Goal: Task Accomplishment & Management: Complete application form

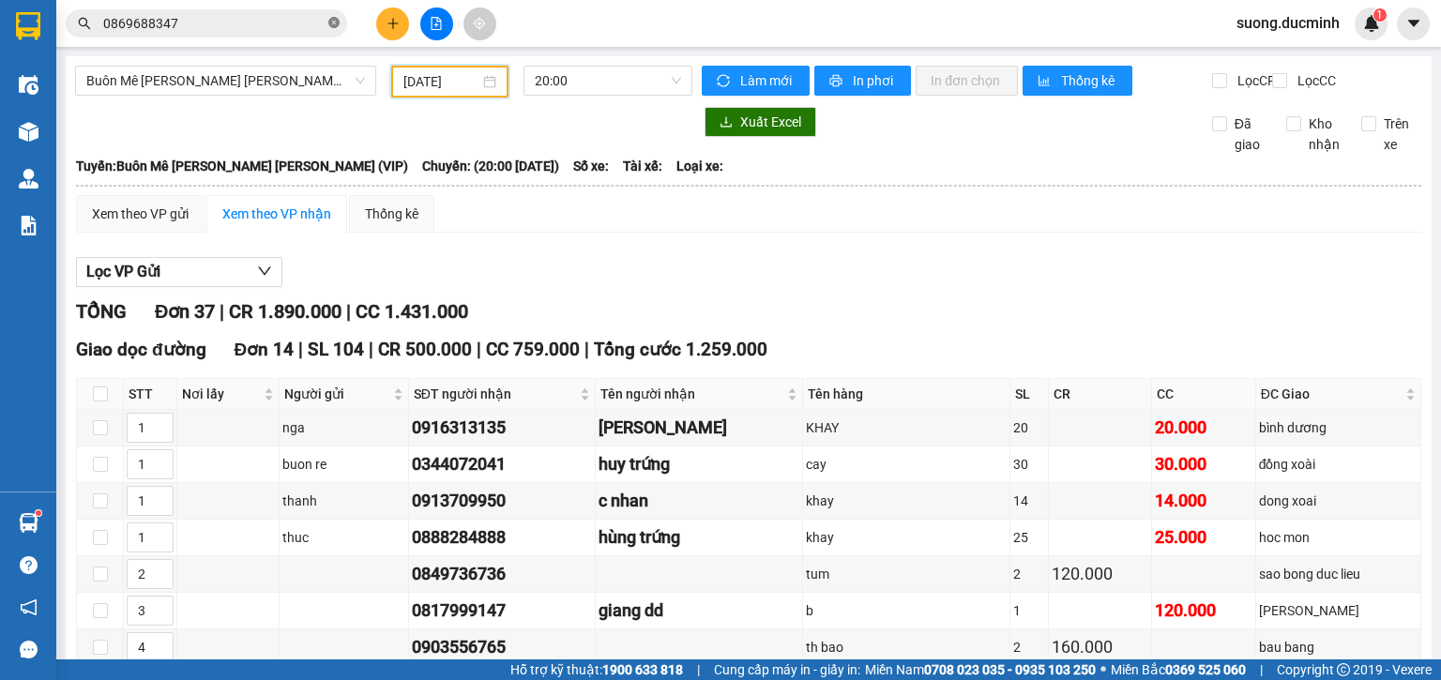
click at [338, 26] on icon "close-circle" at bounding box center [333, 22] width 11 height 11
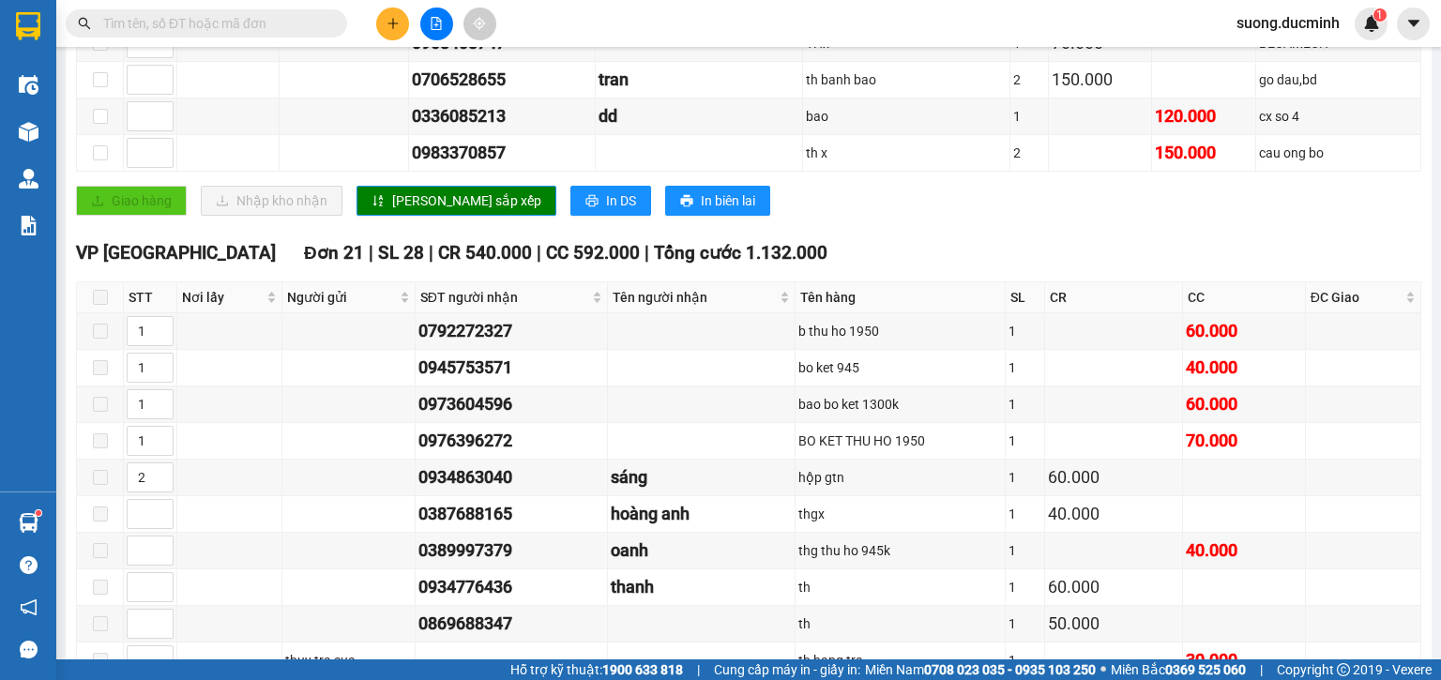
click at [298, 22] on input "text" at bounding box center [213, 23] width 221 height 21
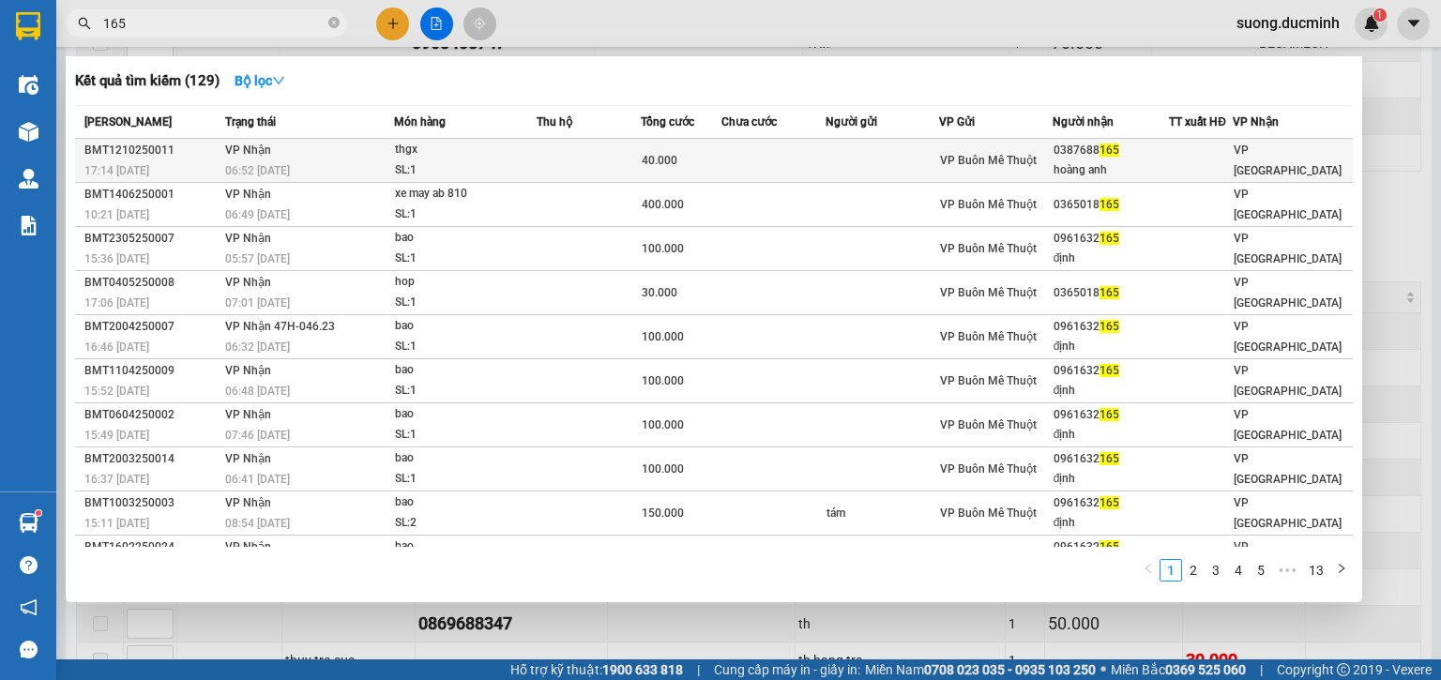
type input "165"
click at [467, 157] on div "thgx" at bounding box center [465, 150] width 141 height 21
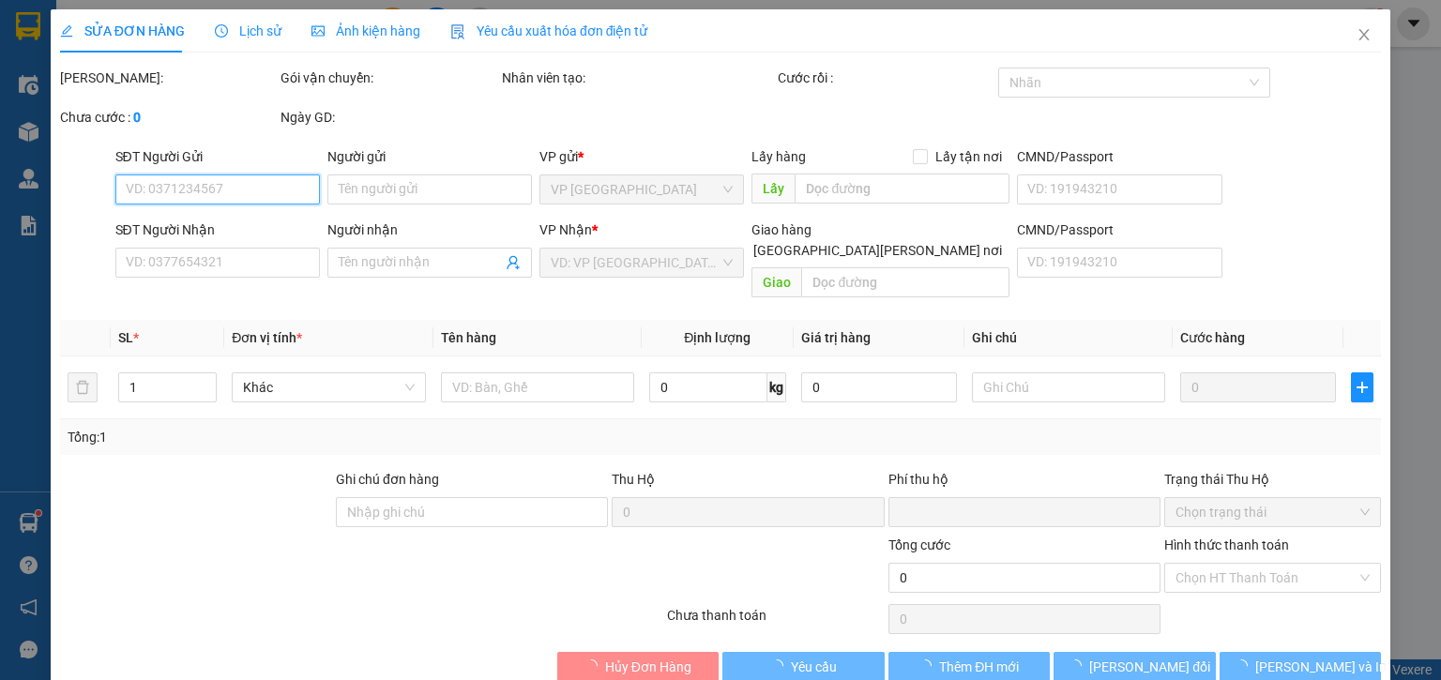
type input "0387688165"
type input "hoàng anh"
type input "0"
type input "40.000"
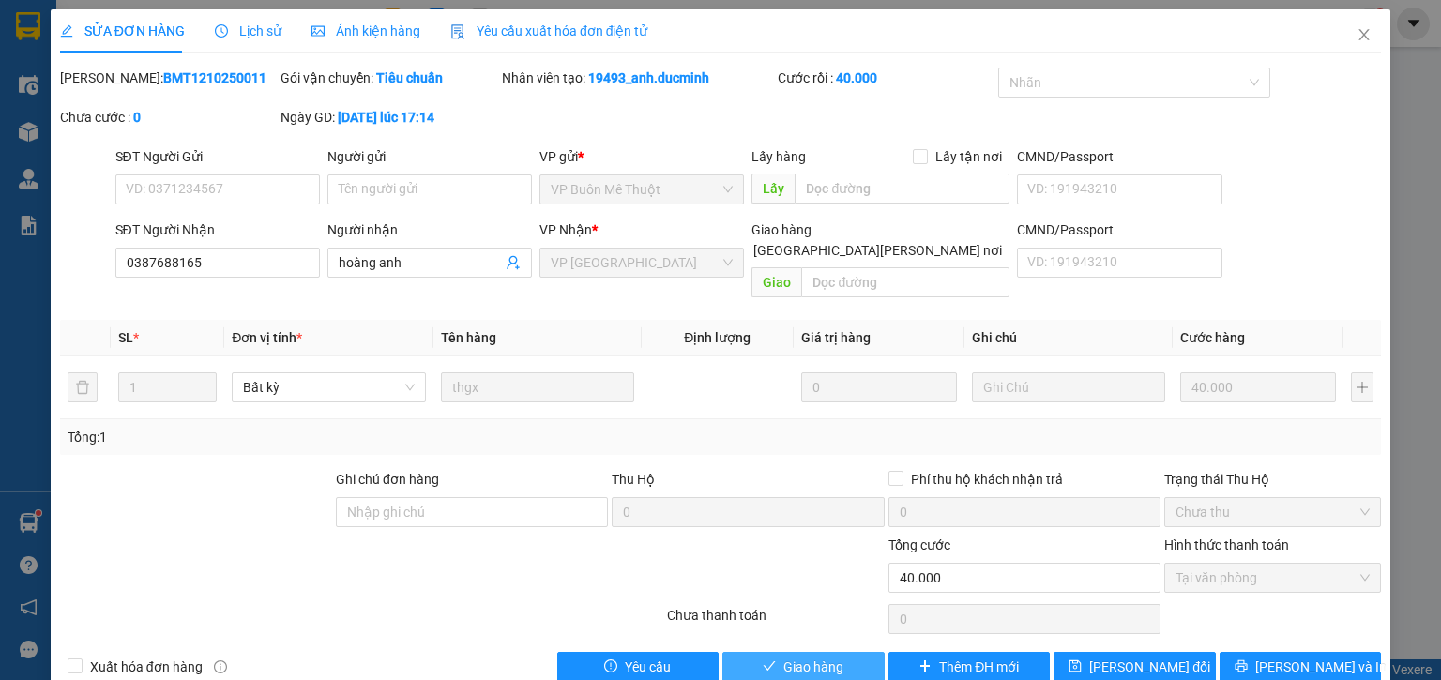
click at [776, 652] on button "Giao hàng" at bounding box center [804, 667] width 162 height 30
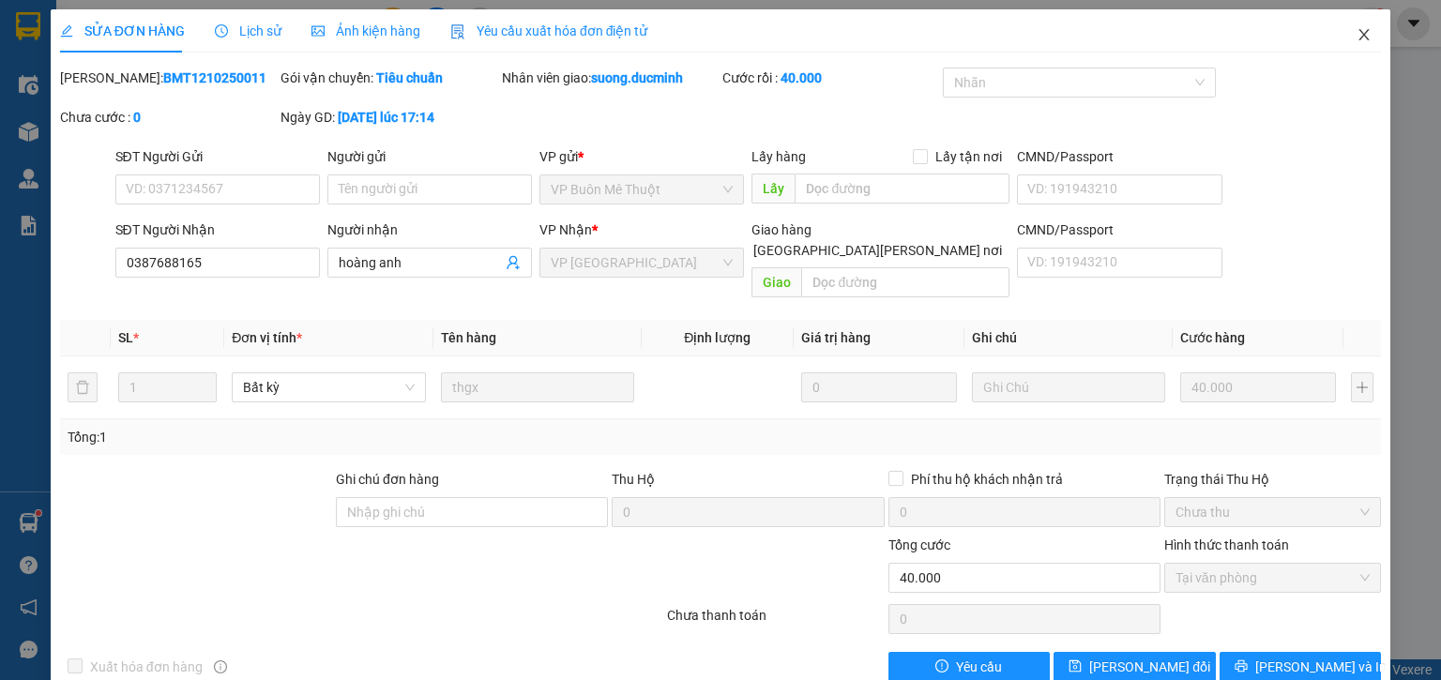
click at [1357, 34] on icon "close" at bounding box center [1364, 34] width 15 height 15
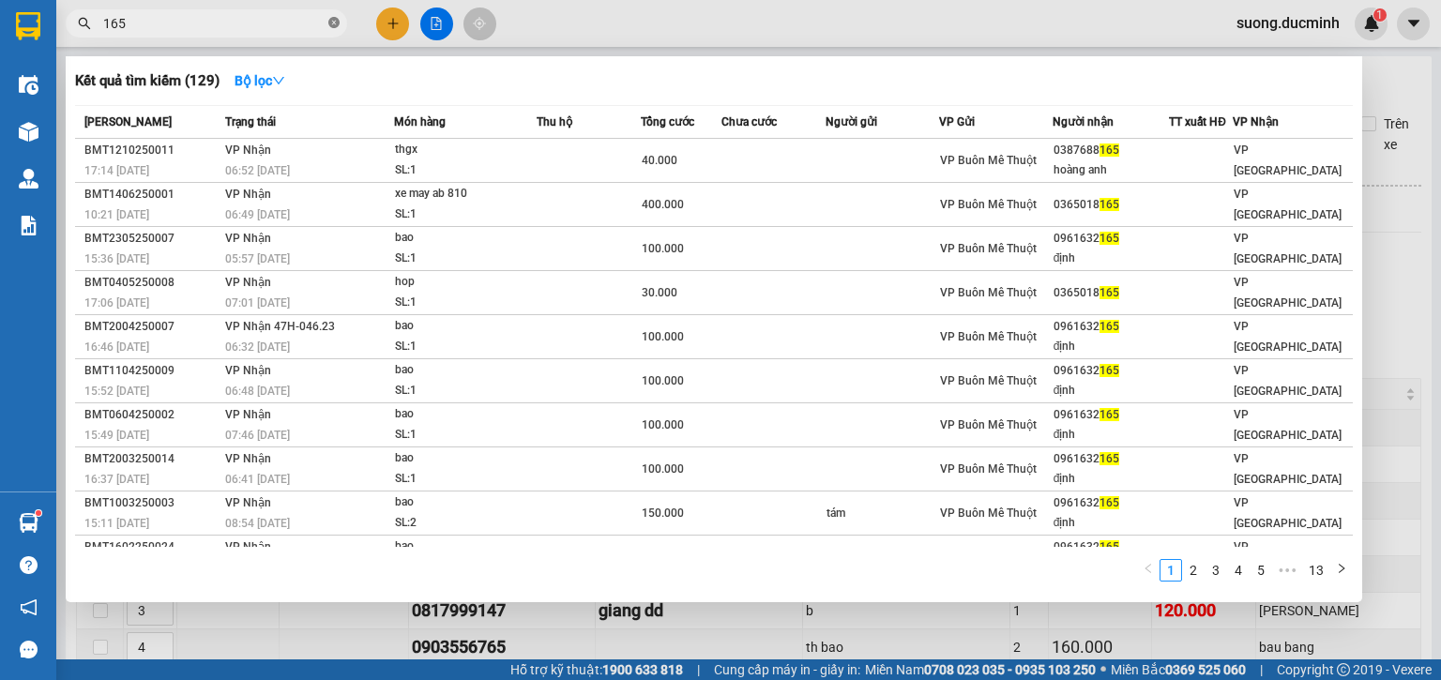
click at [338, 22] on icon "close-circle" at bounding box center [333, 22] width 11 height 11
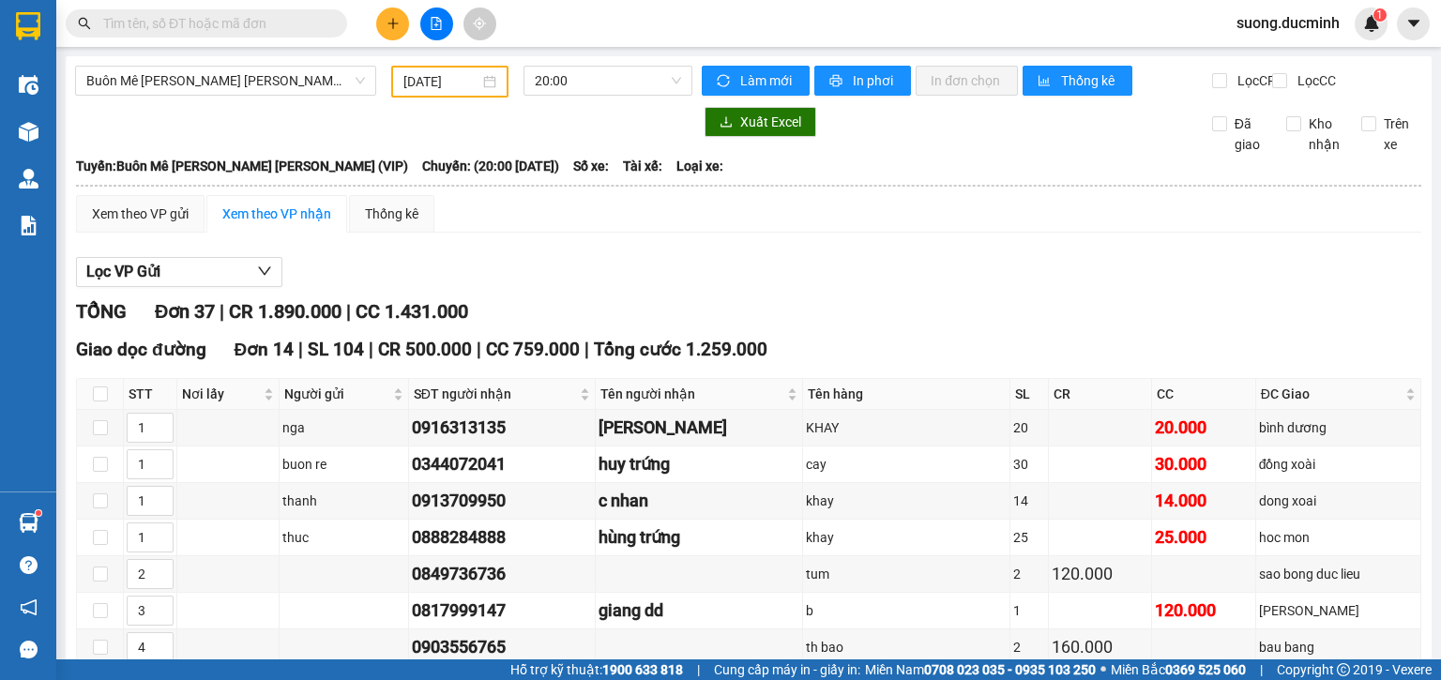
click at [236, 23] on input "text" at bounding box center [213, 23] width 221 height 21
click at [104, 16] on input "text" at bounding box center [213, 23] width 221 height 21
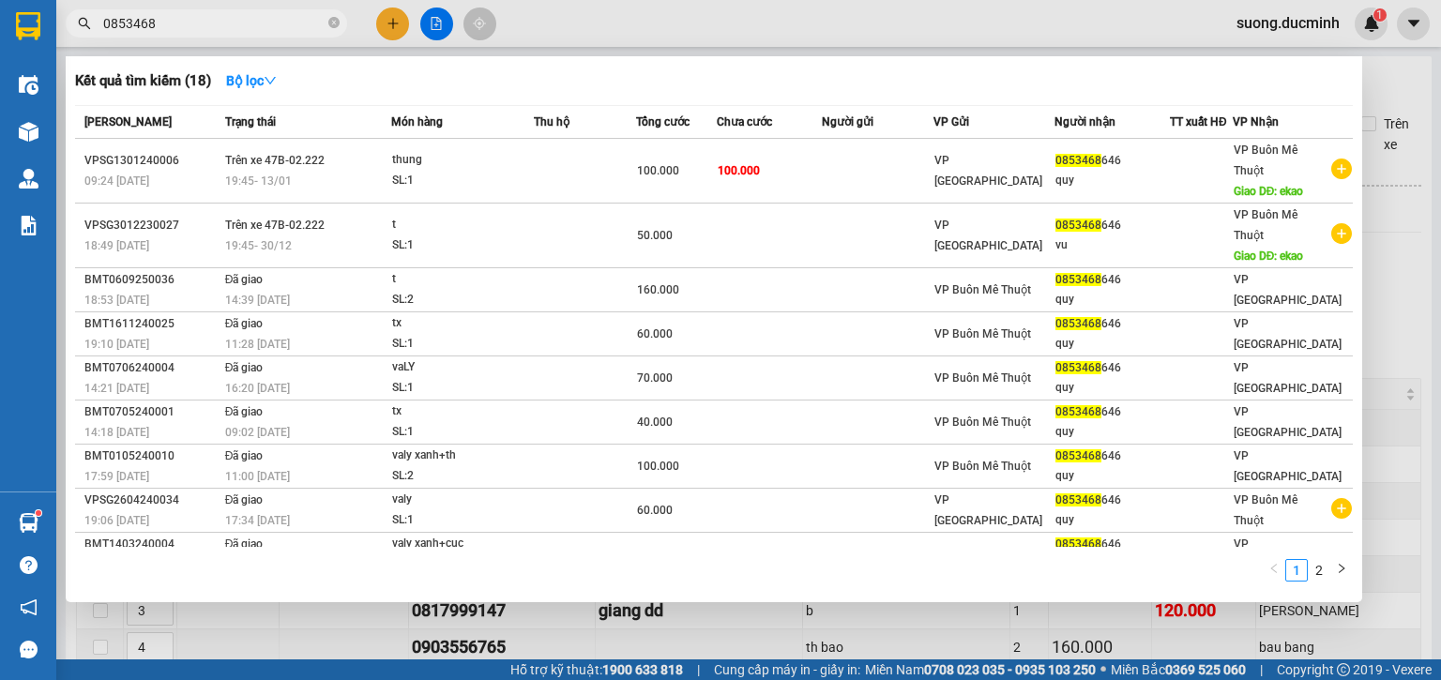
click at [279, 11] on span "0853468" at bounding box center [207, 23] width 282 height 28
click at [219, 25] on input "0853468" at bounding box center [213, 23] width 221 height 21
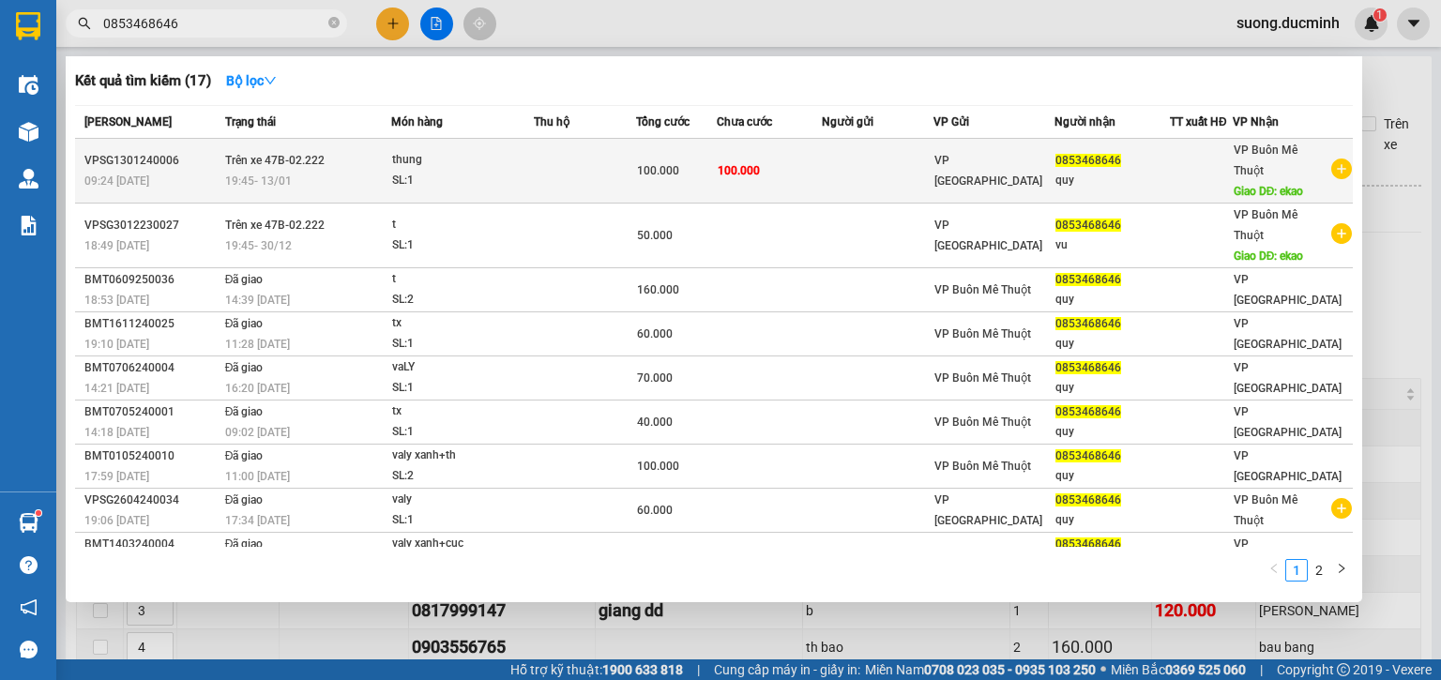
type input "0853468646"
click at [342, 156] on td "Trên xe 47B-02.222 19:45 [DATE]" at bounding box center [307, 171] width 172 height 65
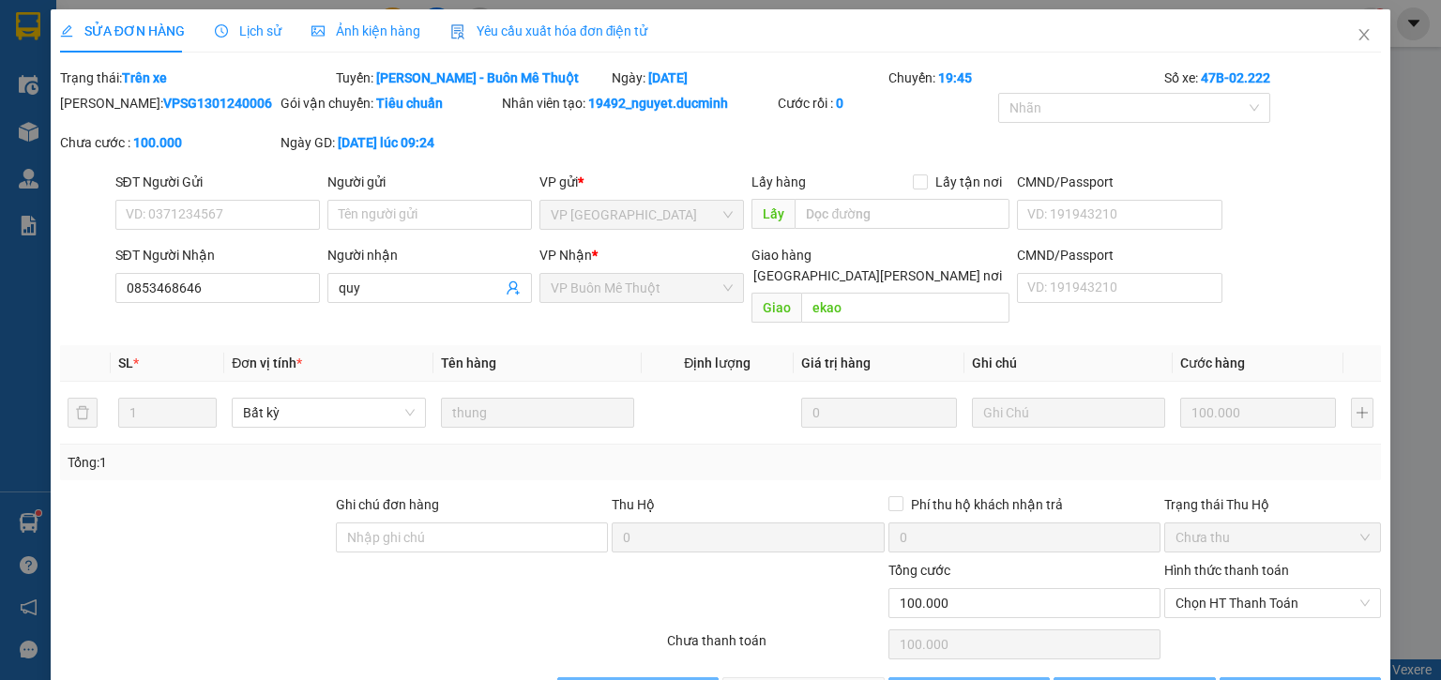
type input "0853468646"
type input "quy"
type input "ekao"
type input "0"
type input "100.000"
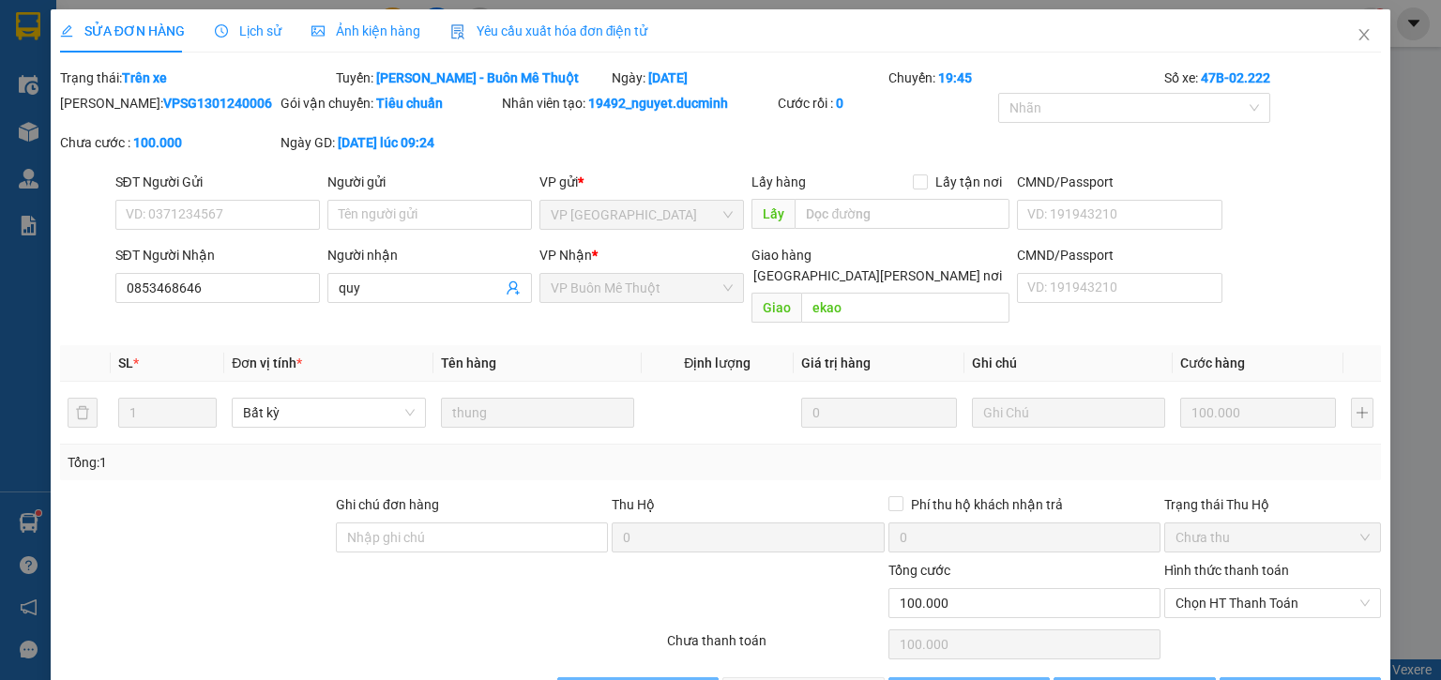
type input "100.000"
click at [1357, 34] on icon "close" at bounding box center [1364, 34] width 15 height 15
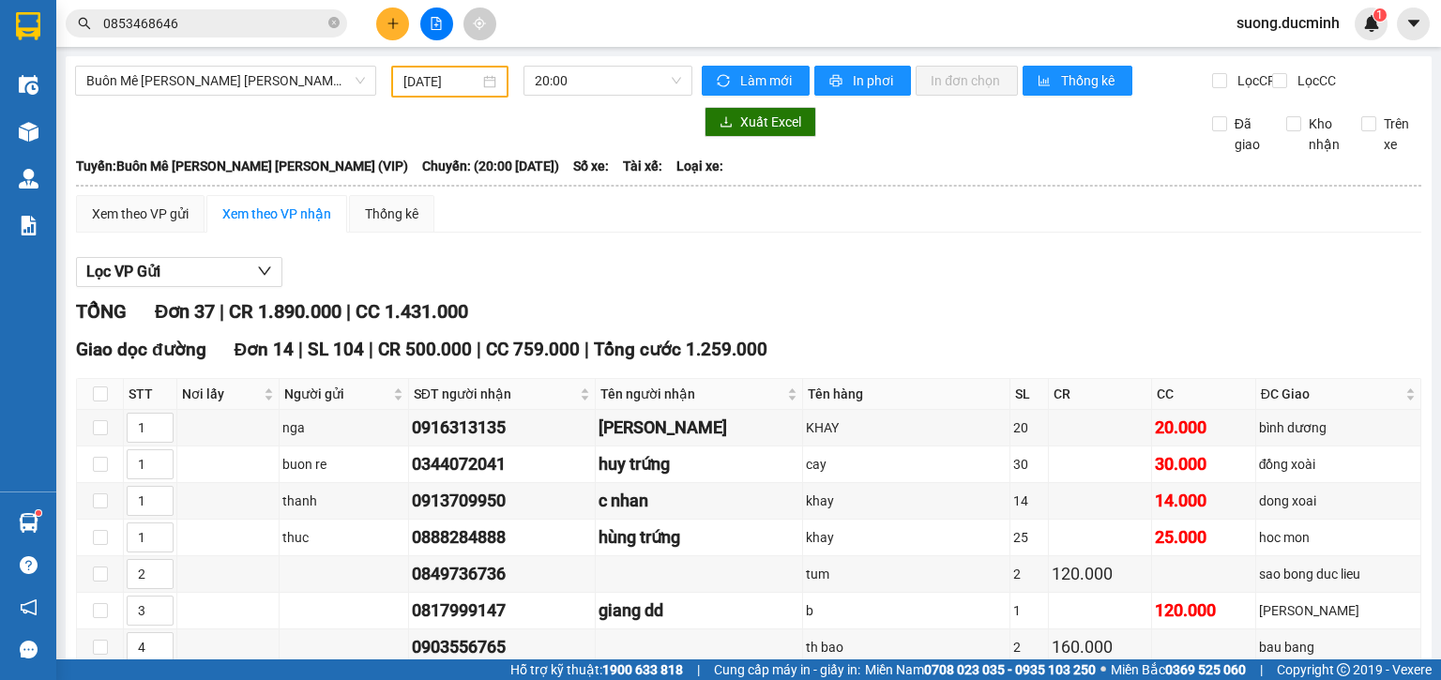
click at [372, 149] on div "Xuất Excel Đã giao Kho nhận Trên xe" at bounding box center [749, 131] width 1348 height 48
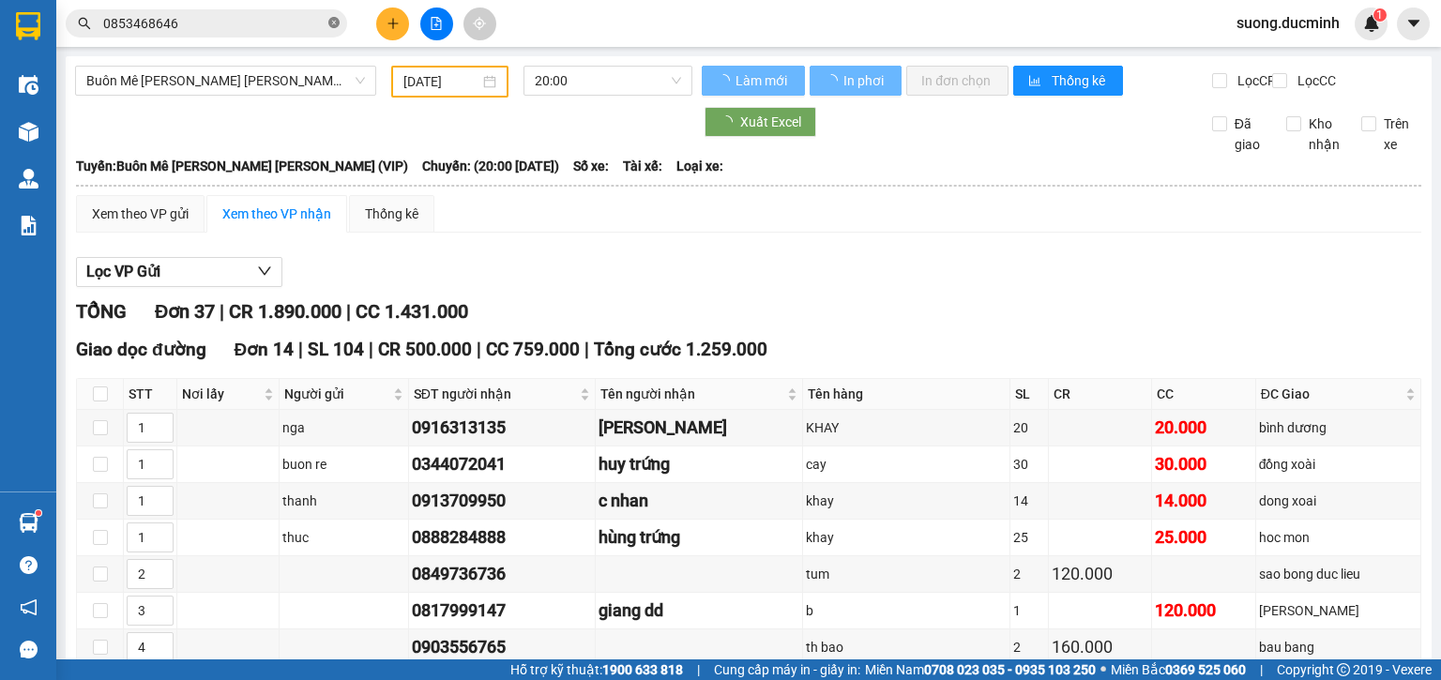
click at [330, 15] on span at bounding box center [333, 24] width 11 height 18
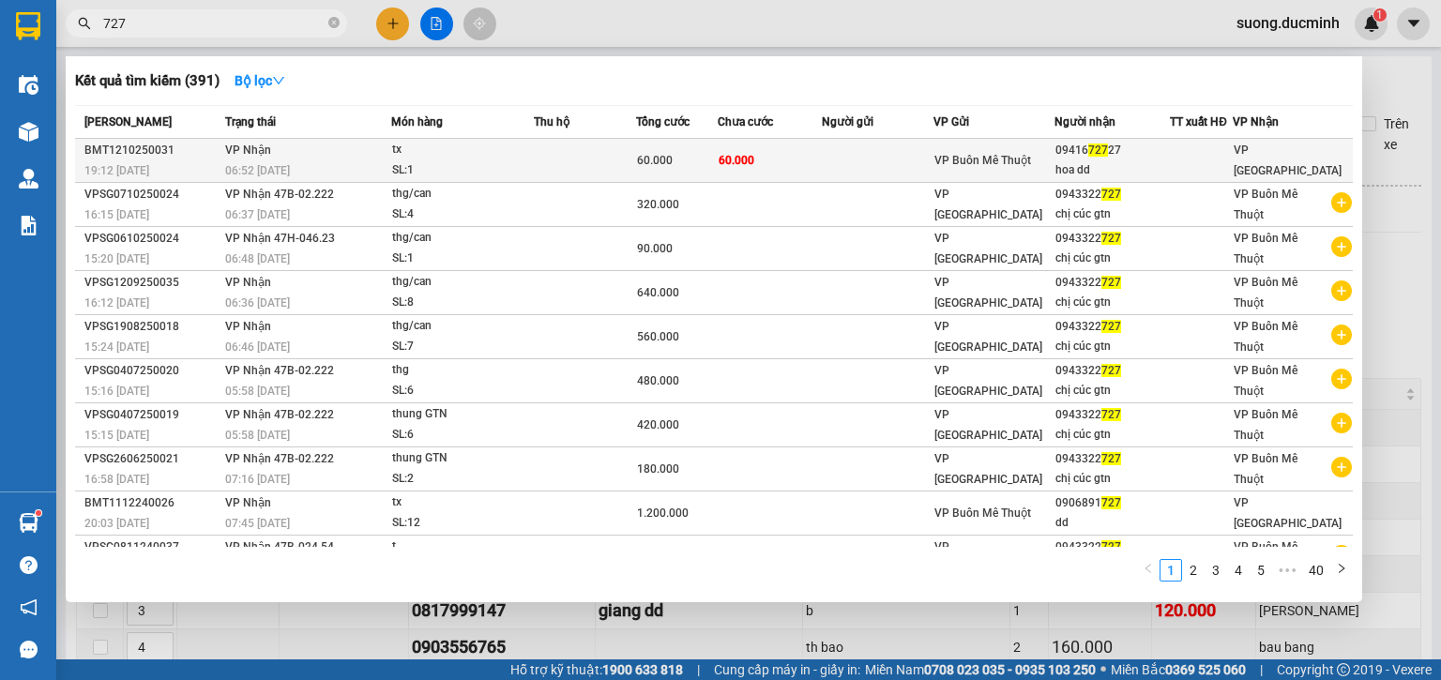
type input "727"
click at [600, 155] on td at bounding box center [585, 161] width 102 height 44
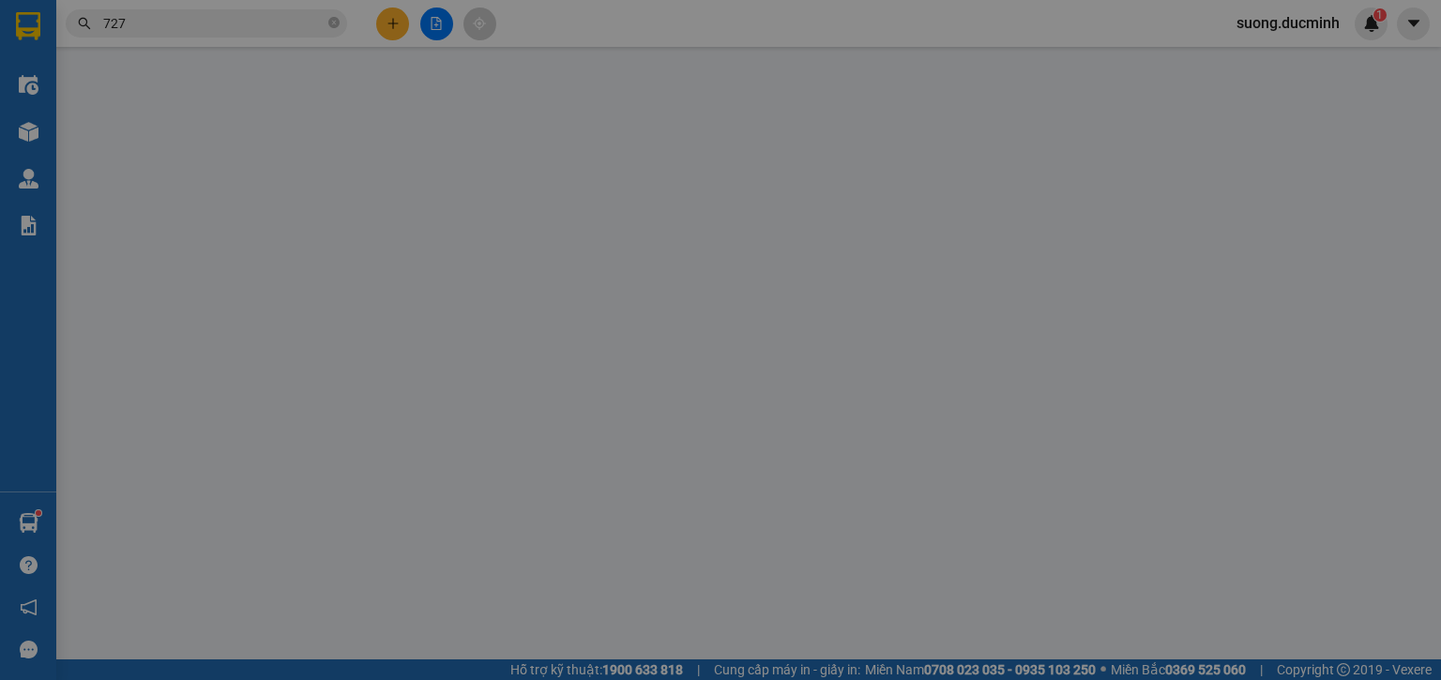
type input "0941672727"
type input "hoa dd"
type input "0"
type input "60.000"
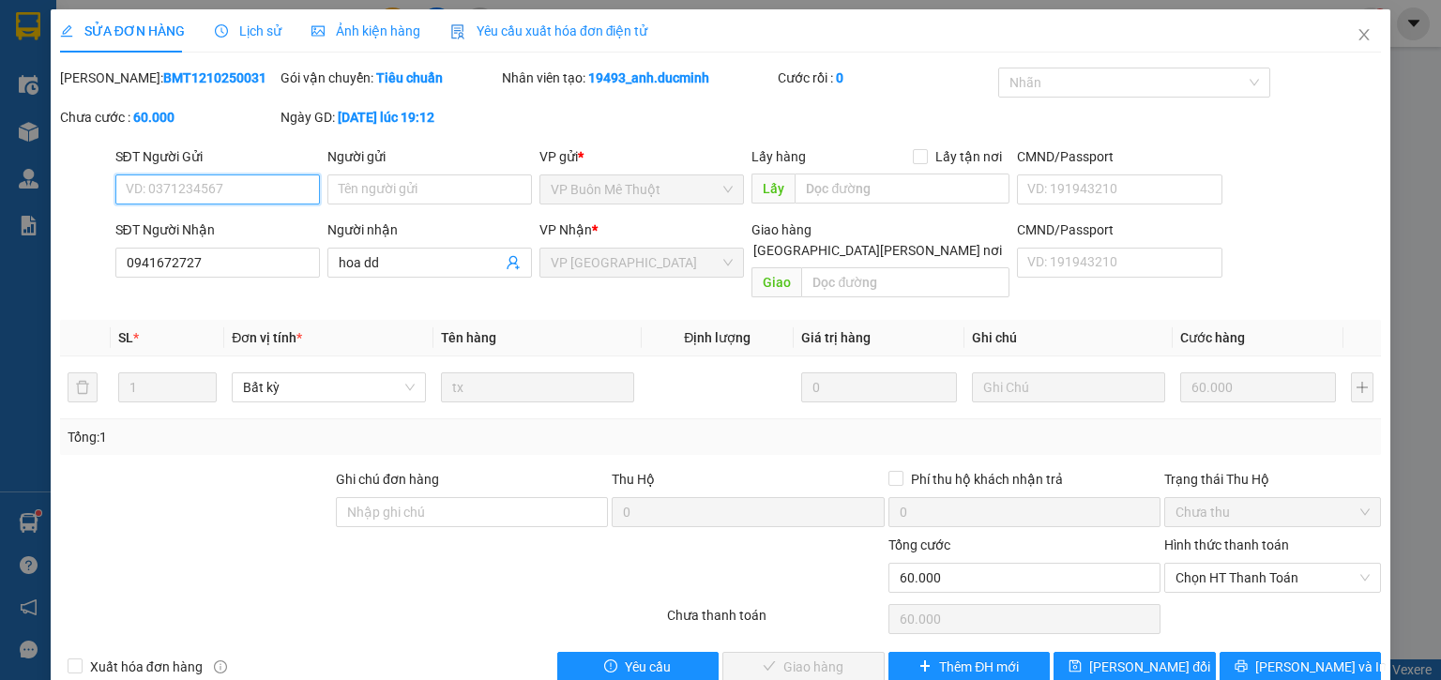
drag, startPoint x: 1272, startPoint y: 556, endPoint x: 1265, endPoint y: 574, distance: 20.2
click at [1272, 564] on span "Chọn HT Thanh Toán" at bounding box center [1273, 578] width 194 height 28
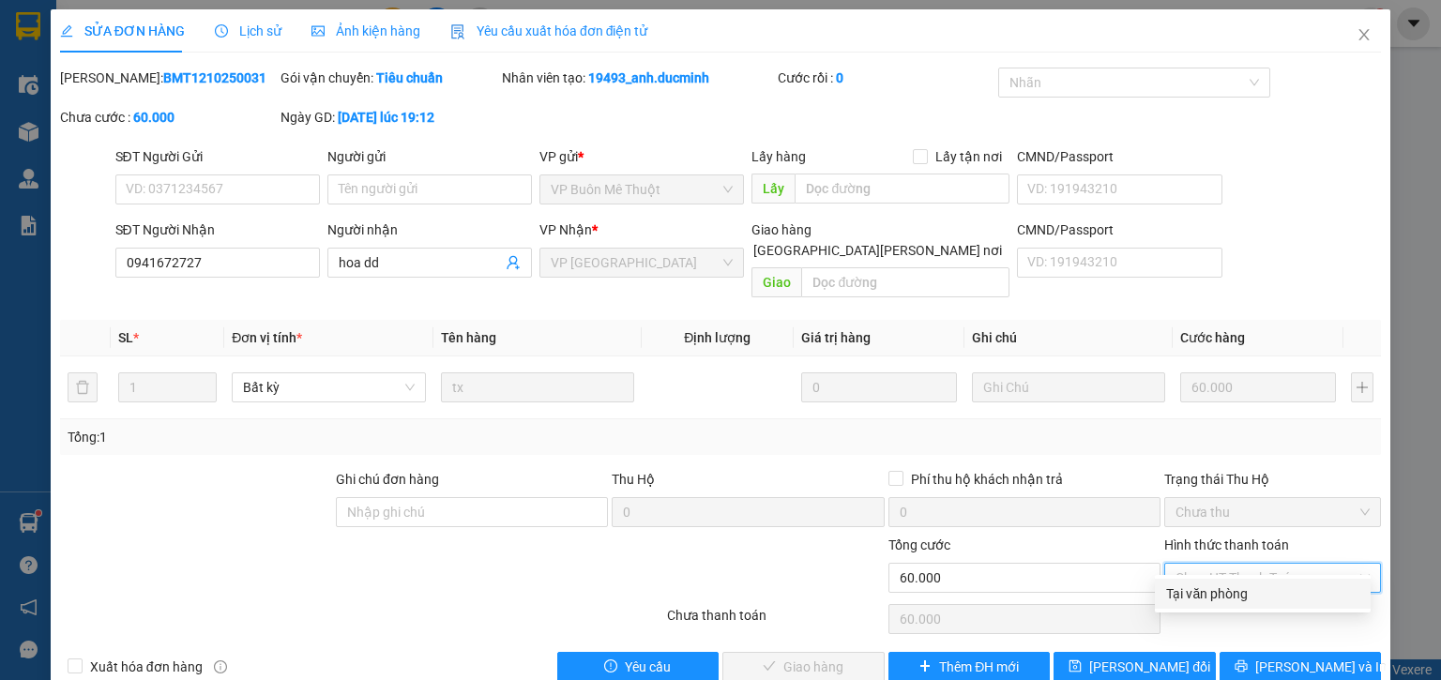
drag, startPoint x: 1256, startPoint y: 590, endPoint x: 897, endPoint y: 664, distance: 366.1
click at [1254, 591] on div "Tại văn phòng" at bounding box center [1262, 594] width 193 height 21
type input "0"
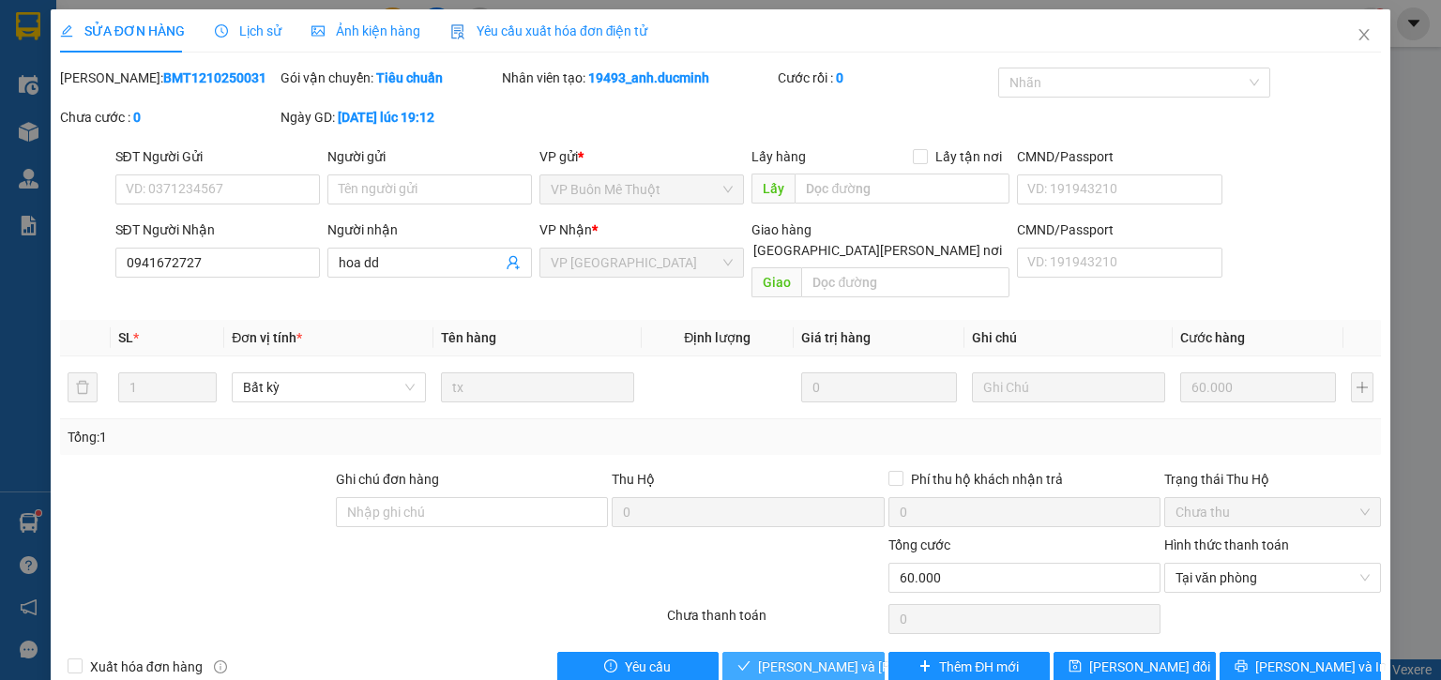
click at [778, 657] on span "[PERSON_NAME] và [PERSON_NAME] hàng" at bounding box center [884, 667] width 253 height 21
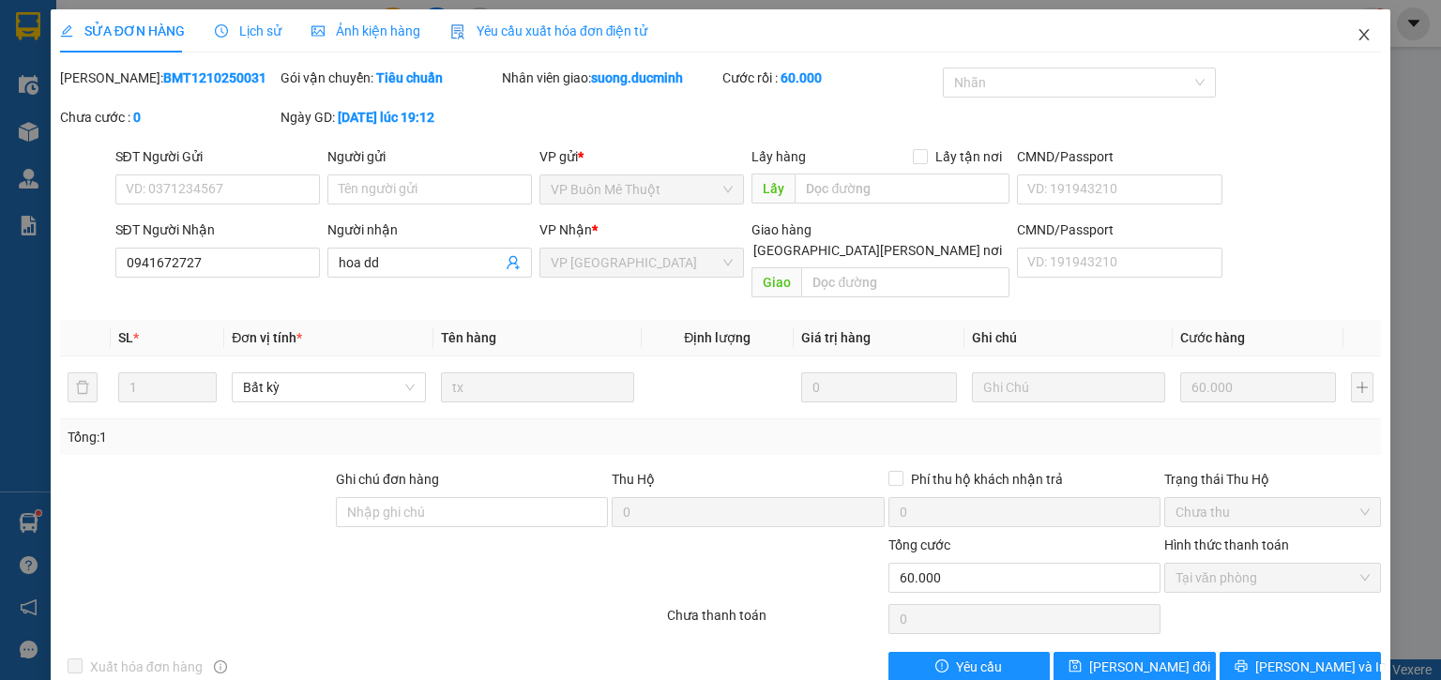
click at [1357, 34] on icon "close" at bounding box center [1364, 34] width 15 height 15
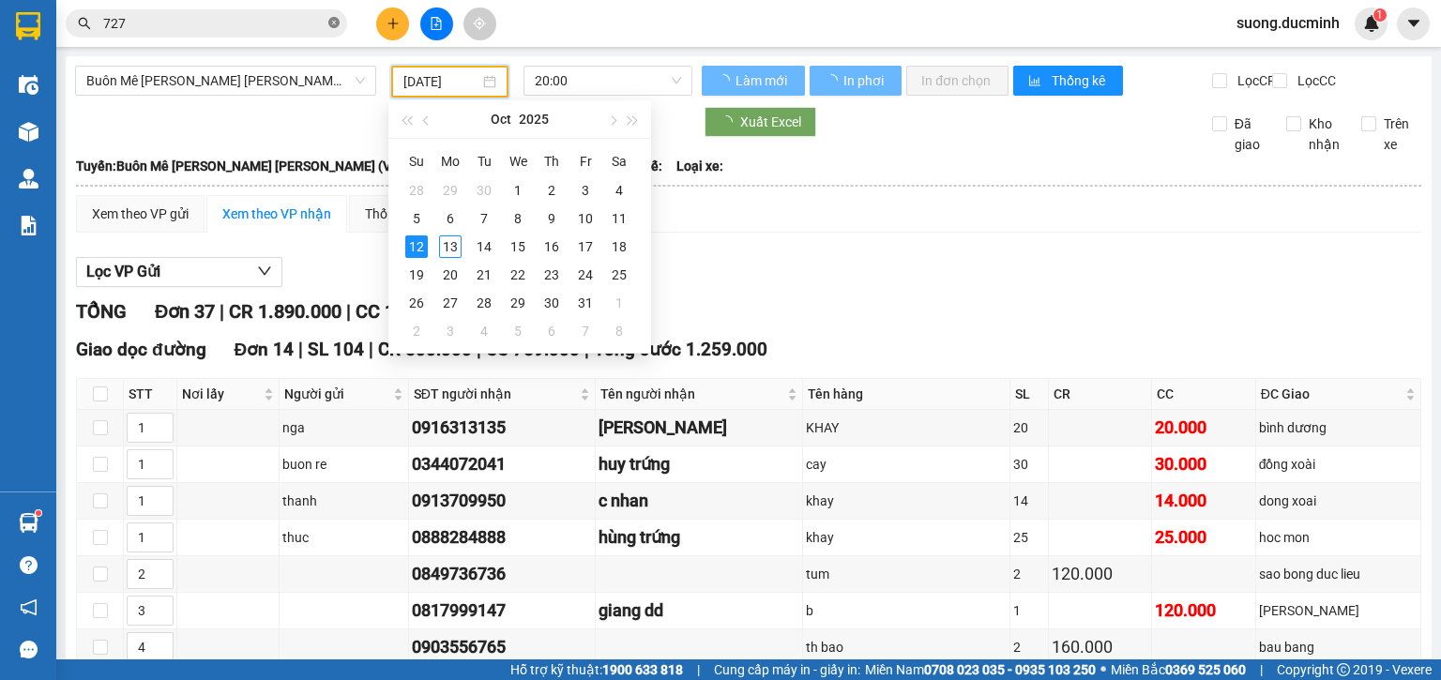
click at [338, 19] on icon "close-circle" at bounding box center [333, 22] width 11 height 11
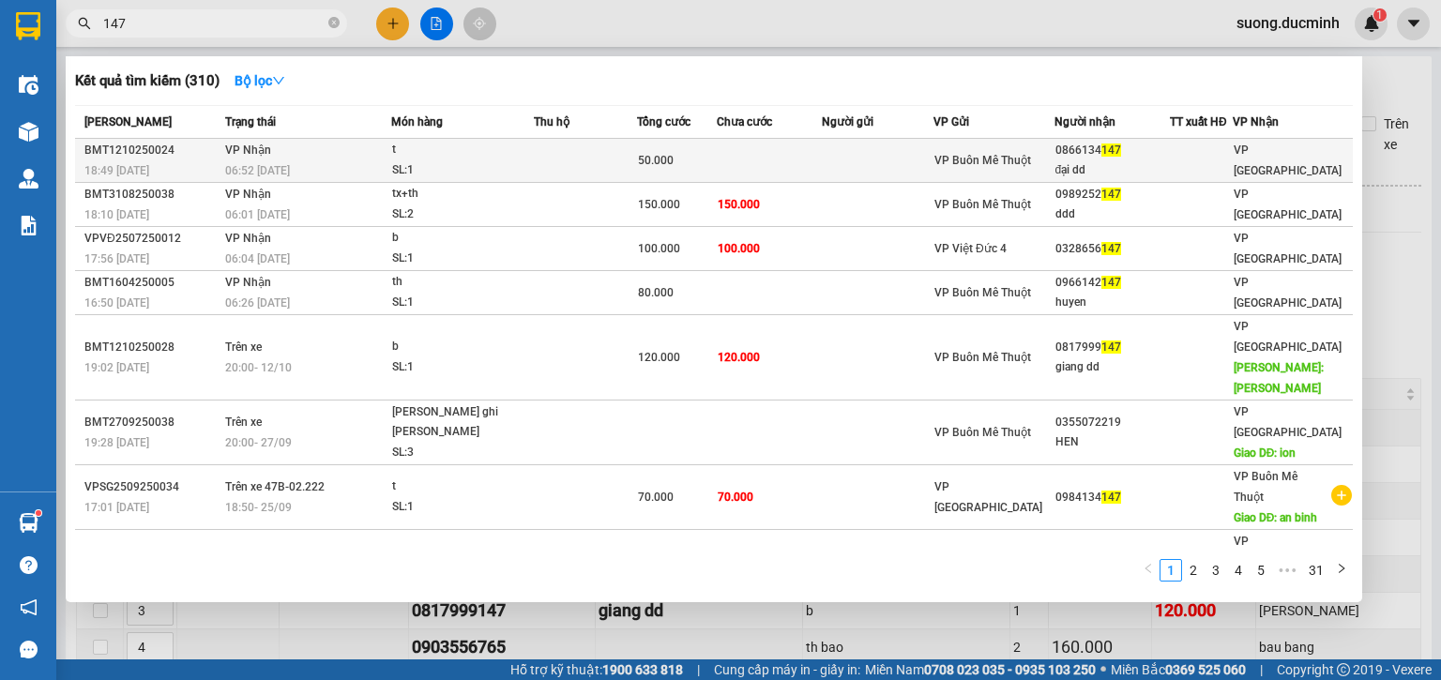
type input "147"
click at [424, 165] on div "SL: 1" at bounding box center [462, 170] width 141 height 21
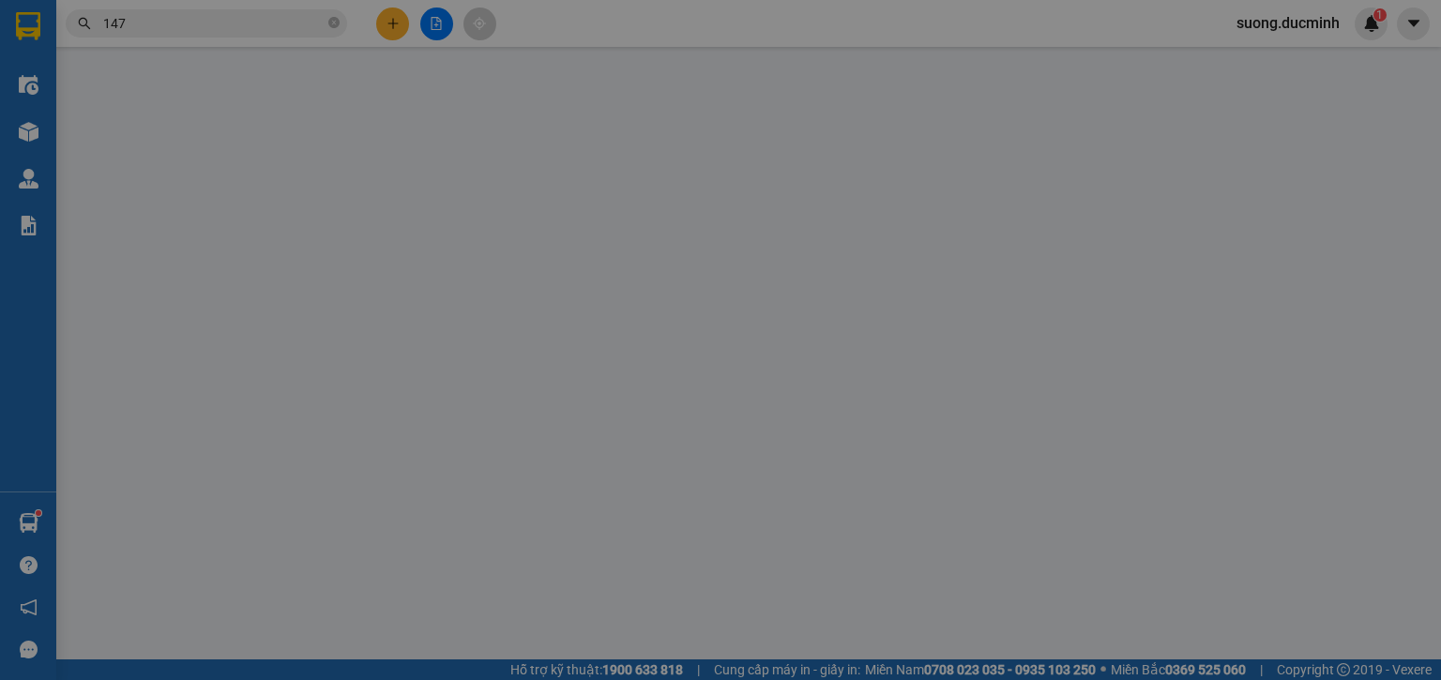
type input "0866134147"
type input "đại dd"
type input "0"
type input "50.000"
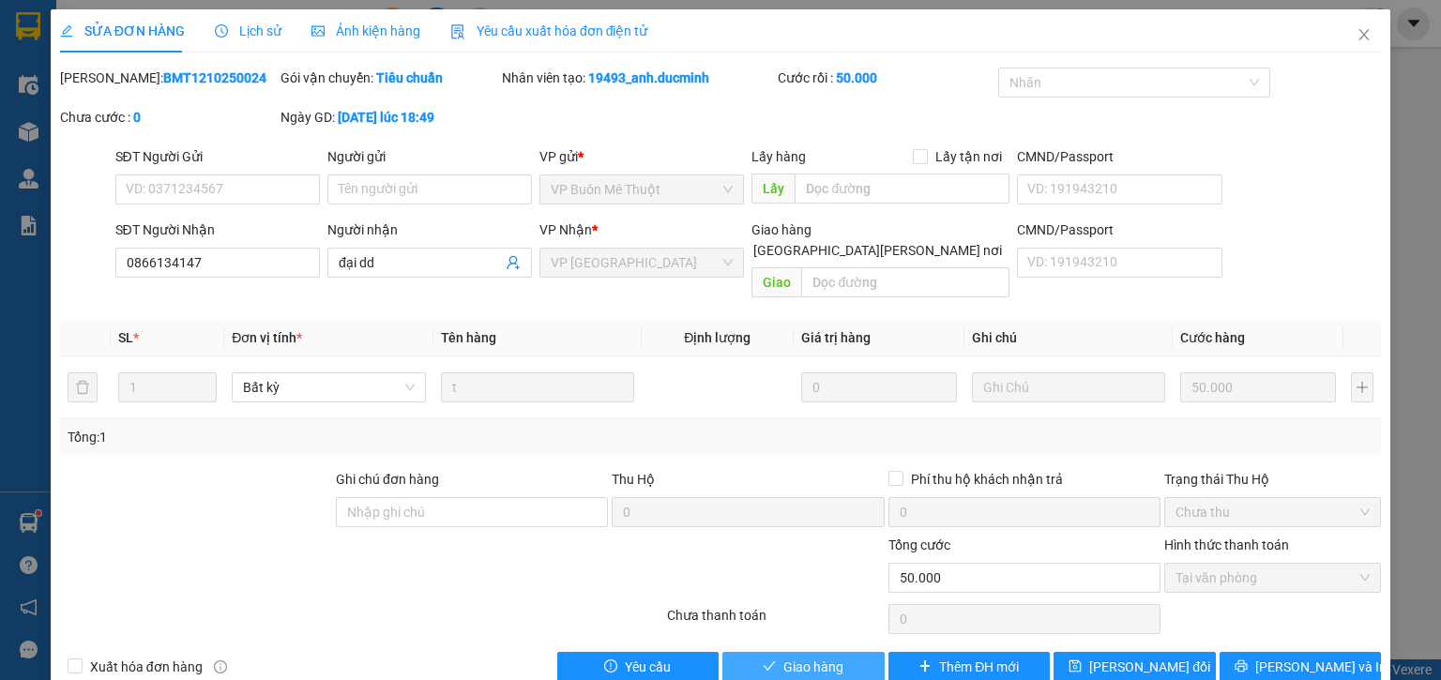
click at [784, 657] on span "Giao hàng" at bounding box center [814, 667] width 60 height 21
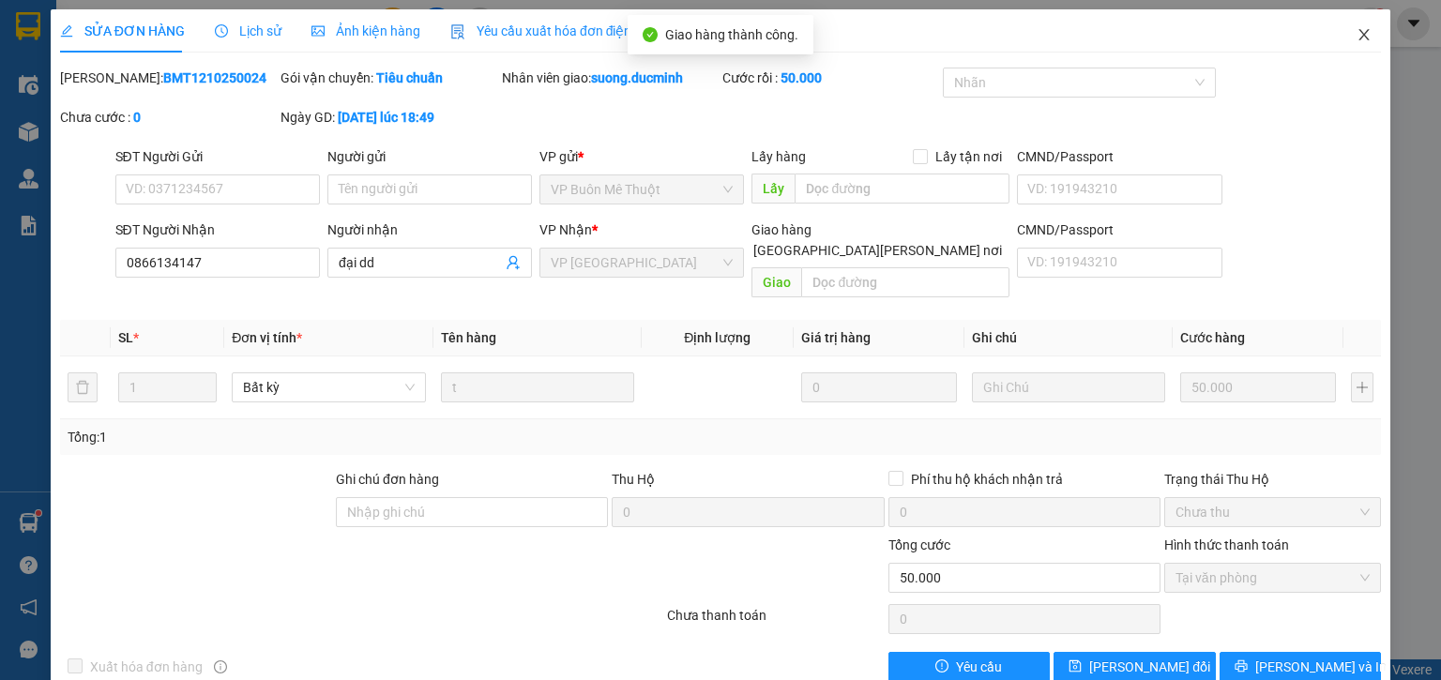
click at [1360, 39] on icon "close" at bounding box center [1365, 34] width 10 height 11
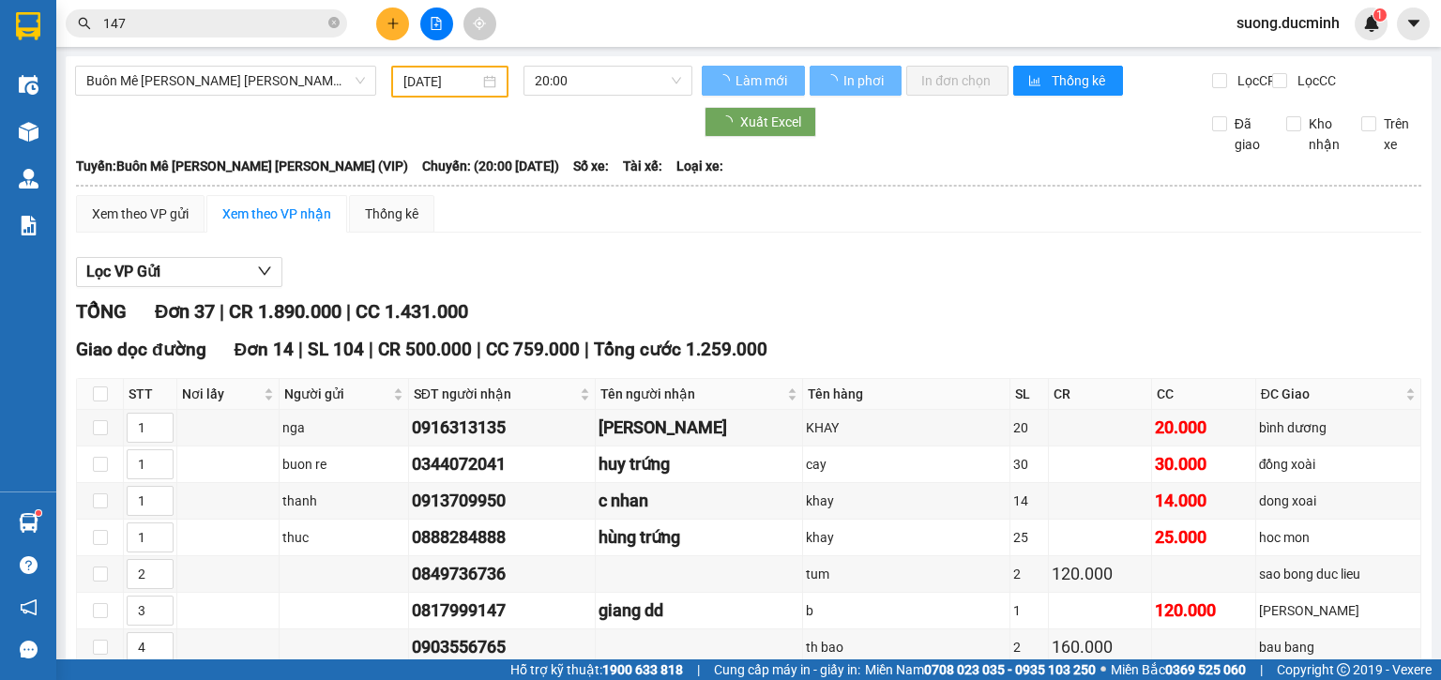
click at [337, 22] on icon "close-circle" at bounding box center [333, 22] width 11 height 11
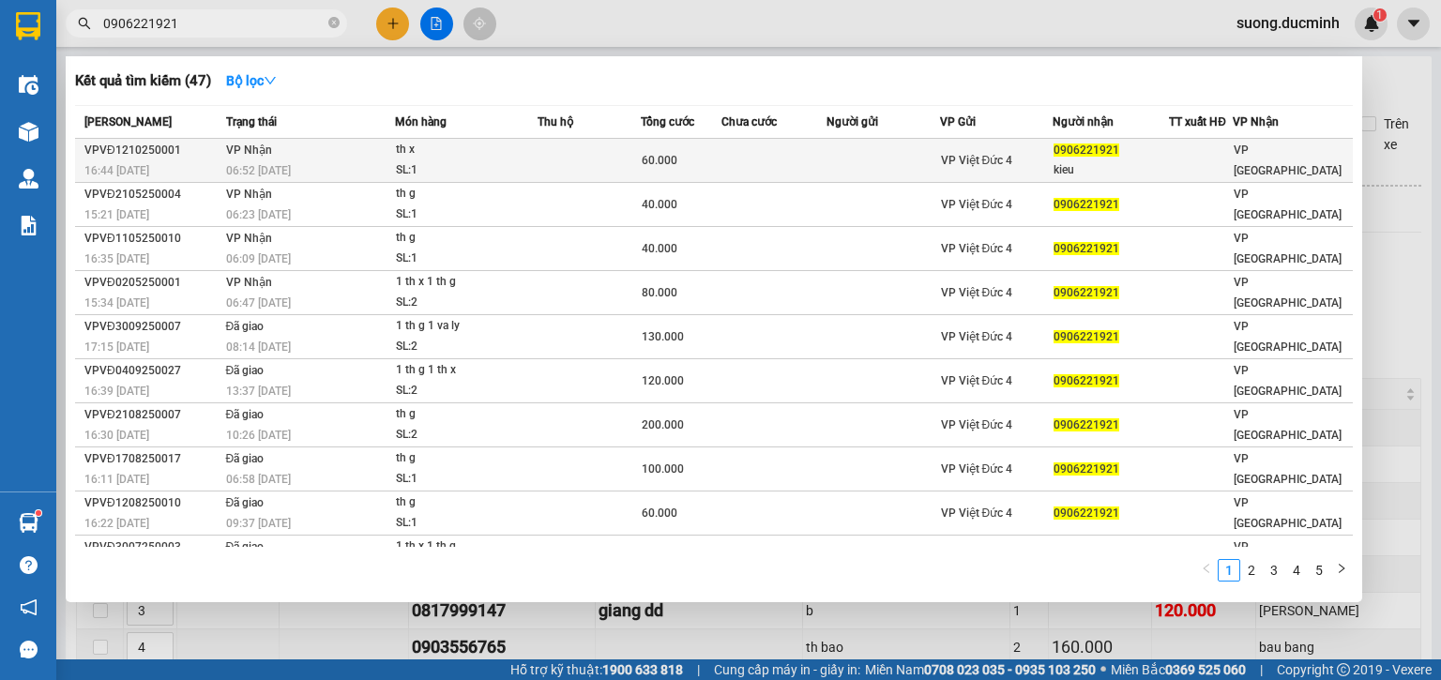
type input "0906221921"
click at [623, 158] on td at bounding box center [590, 161] width 104 height 44
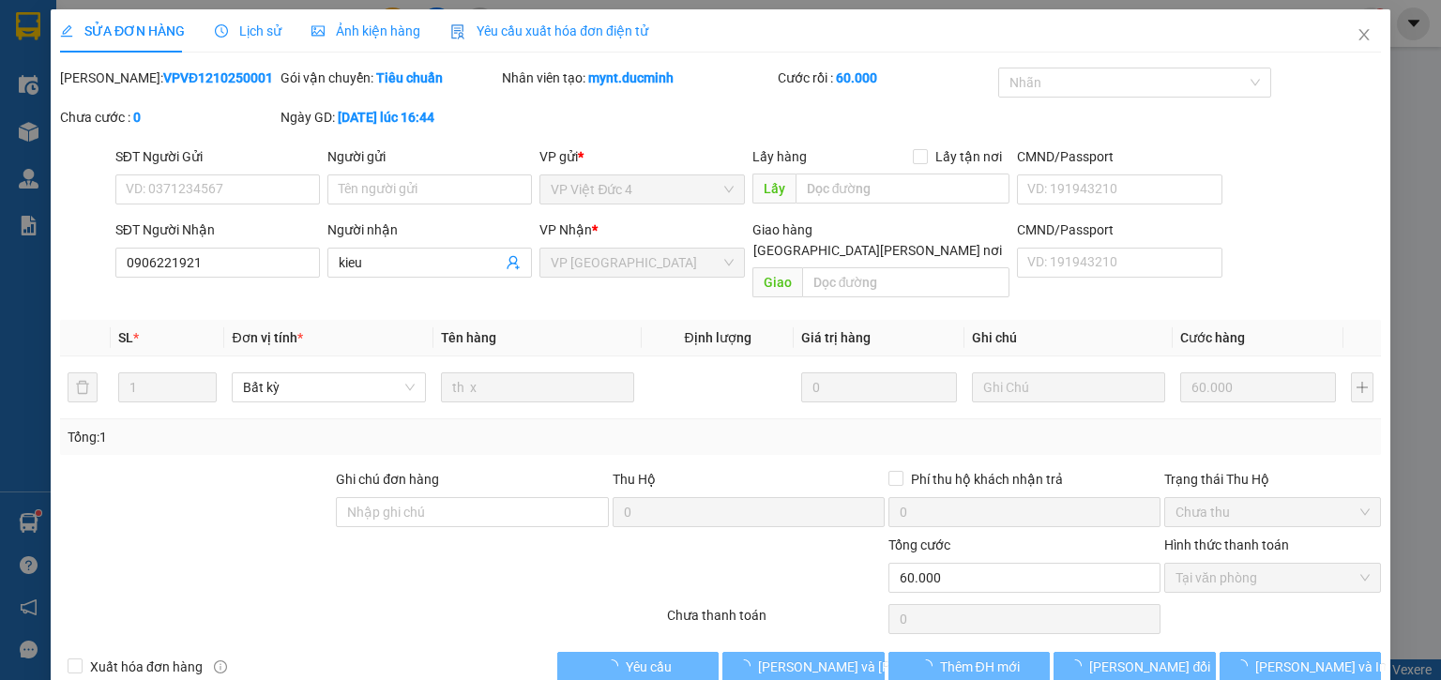
type input "0906221921"
type input "kieu"
type input "0"
type input "60.000"
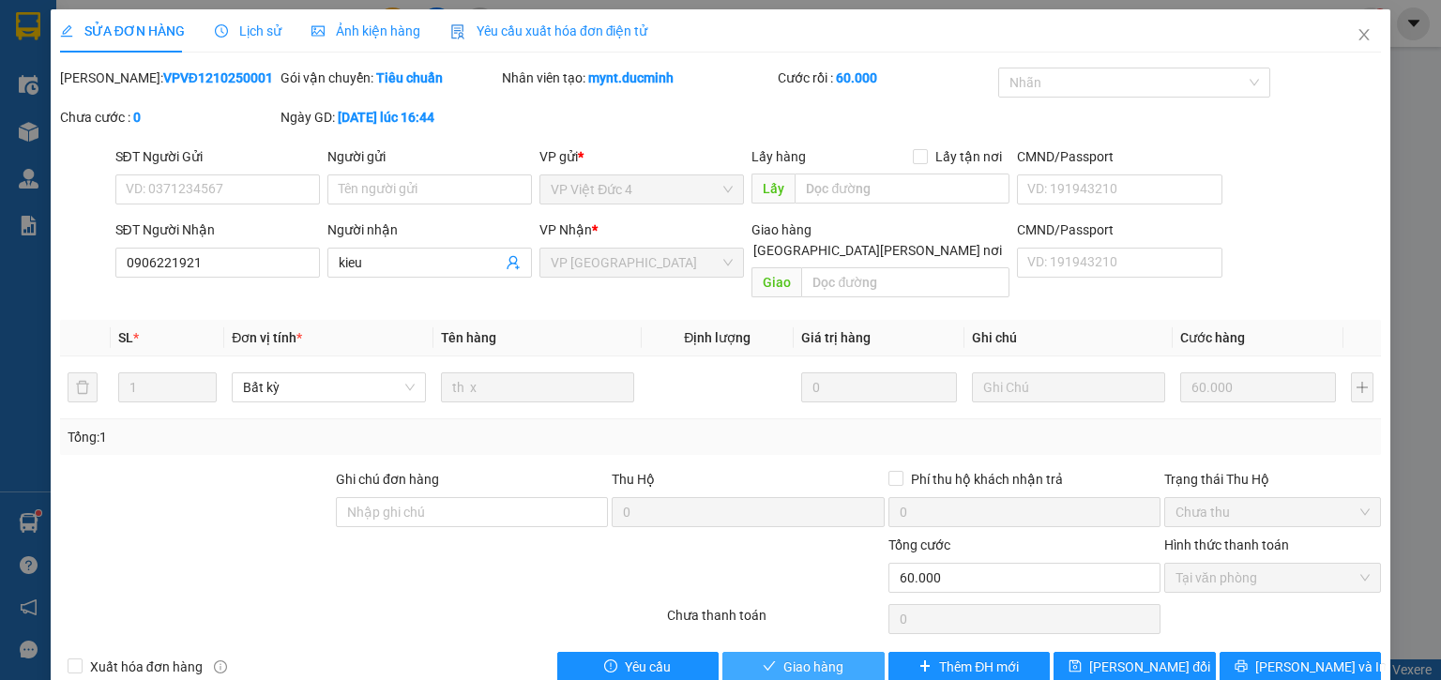
click at [784, 657] on span "Giao hàng" at bounding box center [814, 667] width 60 height 21
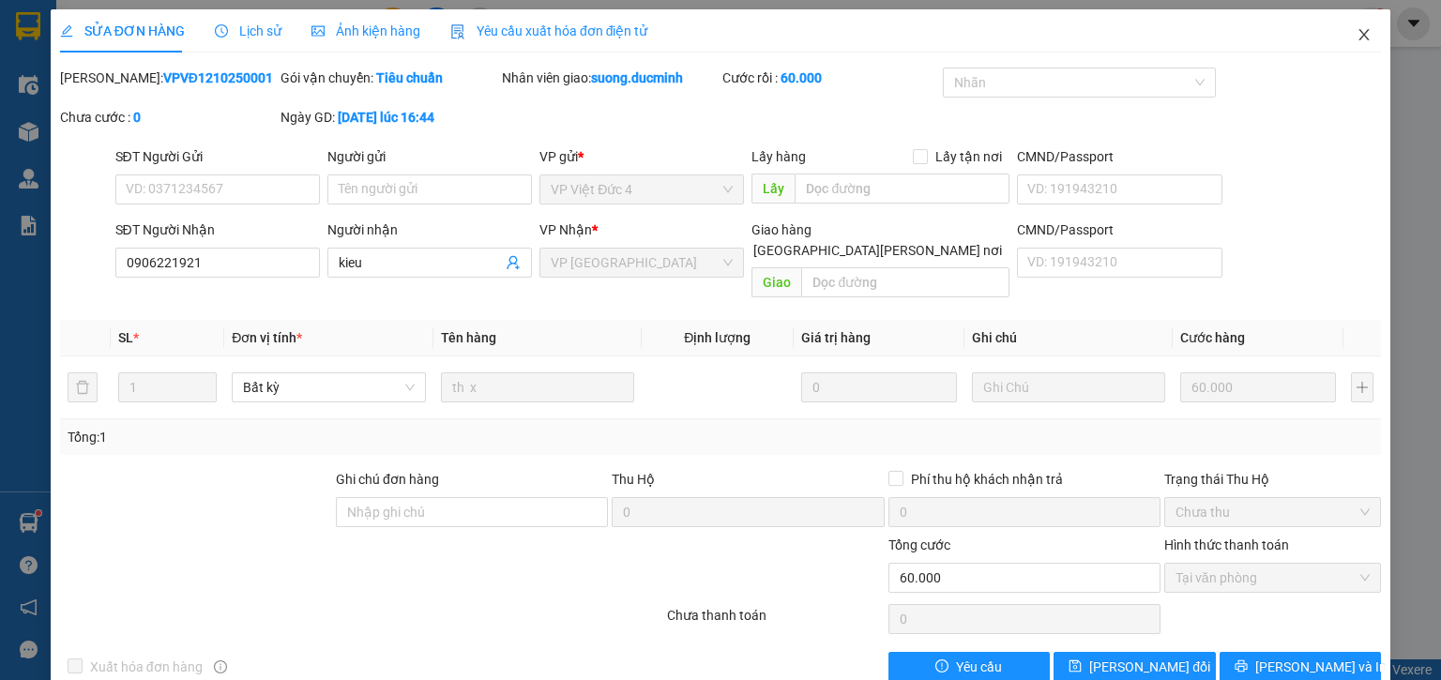
click at [1357, 30] on icon "close" at bounding box center [1364, 34] width 15 height 15
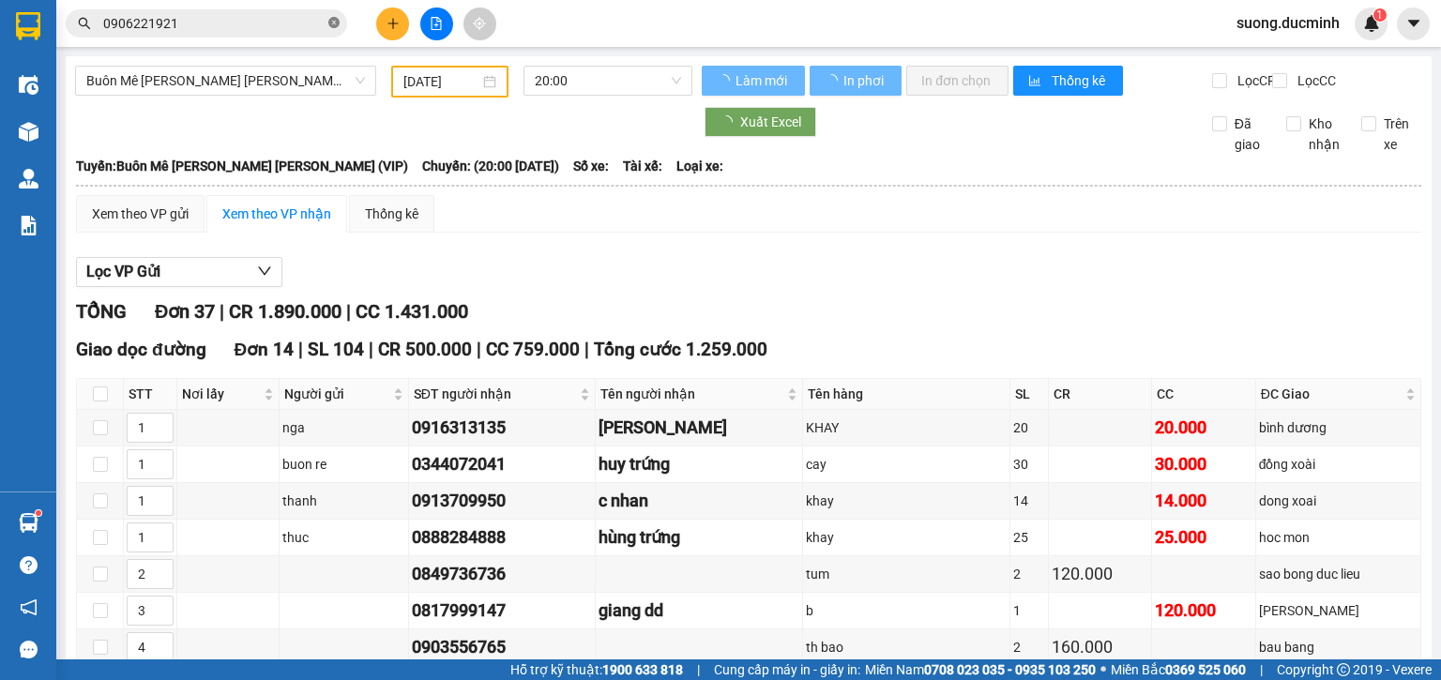
click at [334, 18] on icon "close-circle" at bounding box center [333, 22] width 11 height 11
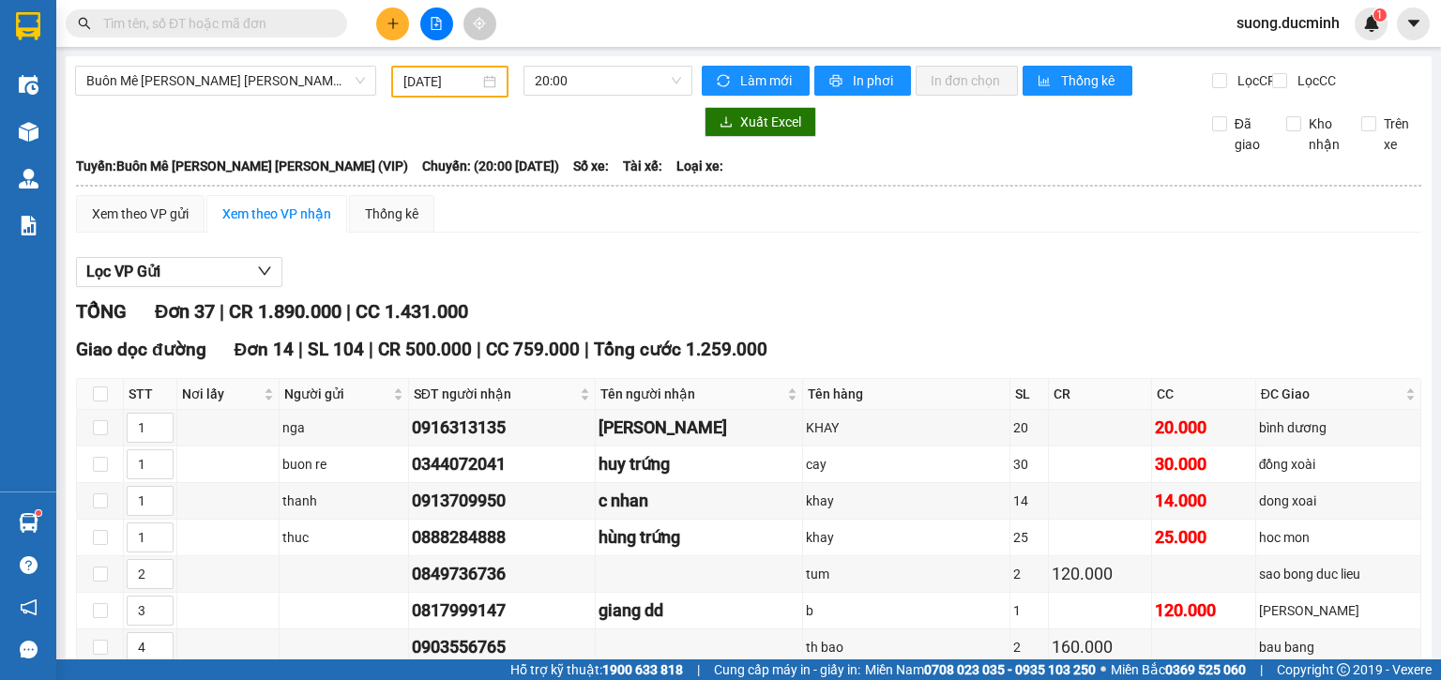
click at [241, 25] on input "text" at bounding box center [213, 23] width 221 height 21
click at [193, 21] on input "text" at bounding box center [213, 23] width 221 height 21
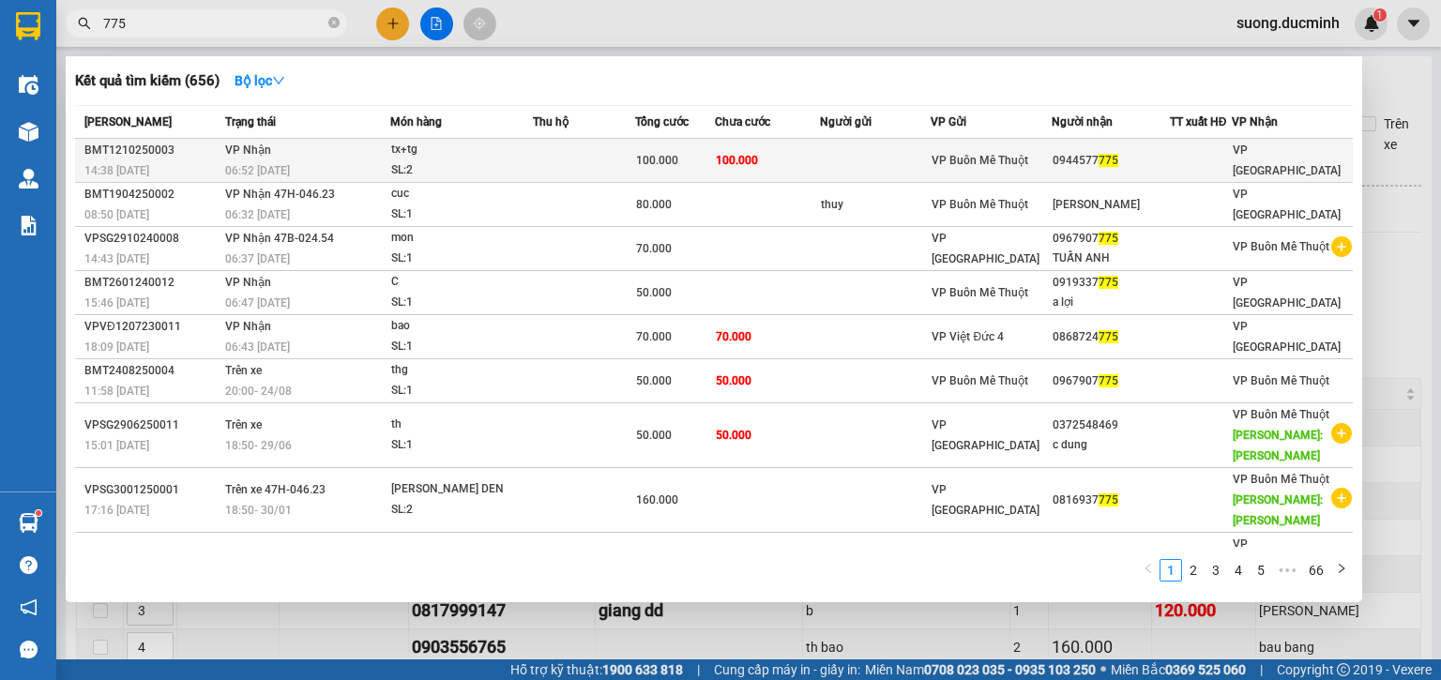
type input "775"
click at [815, 161] on td "100.000" at bounding box center [767, 161] width 105 height 44
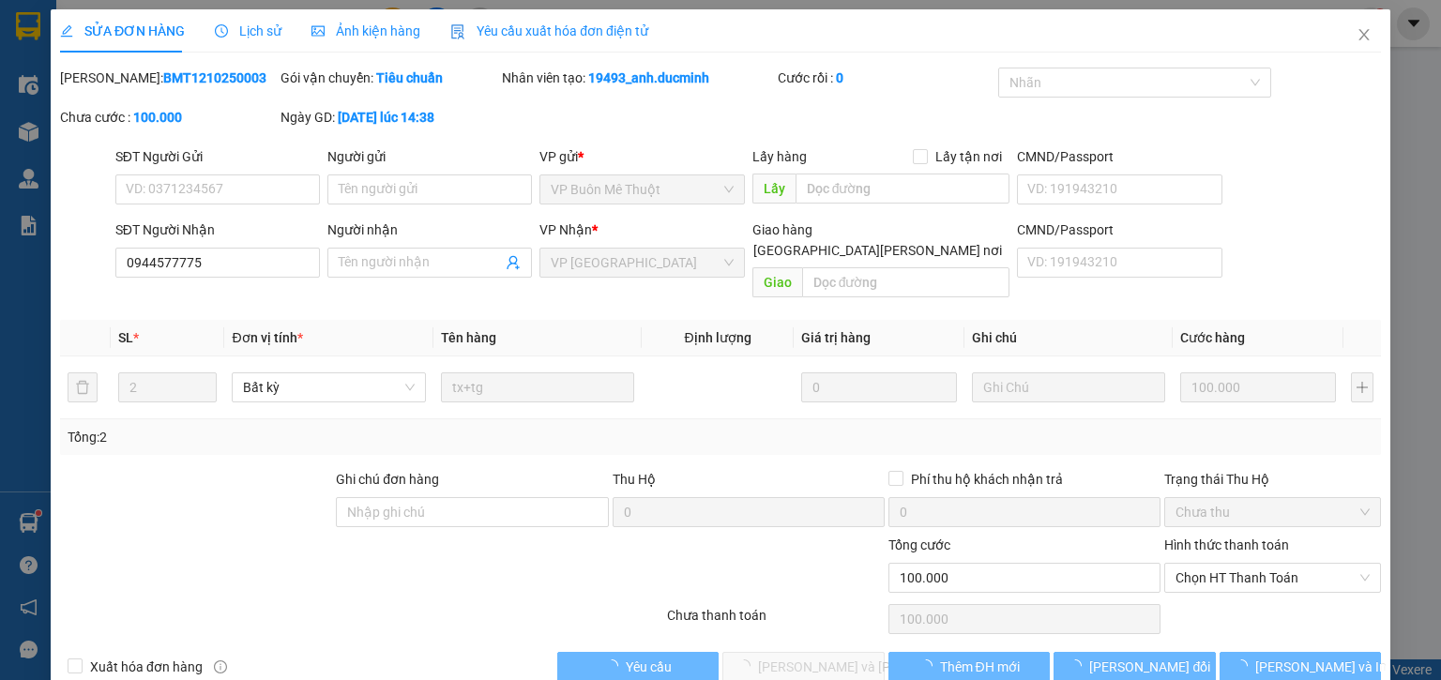
type input "0944577775"
type input "0"
type input "100.000"
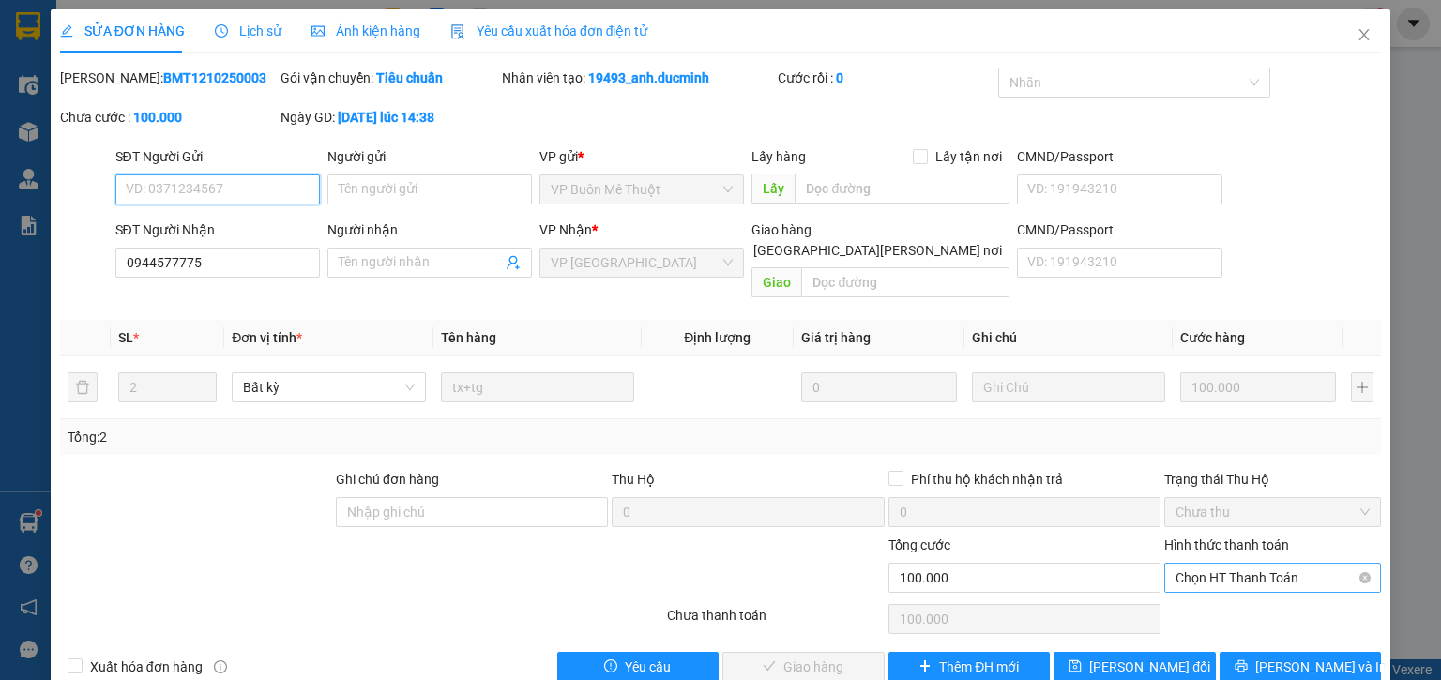
click at [1292, 564] on span "Chọn HT Thanh Toán" at bounding box center [1273, 578] width 194 height 28
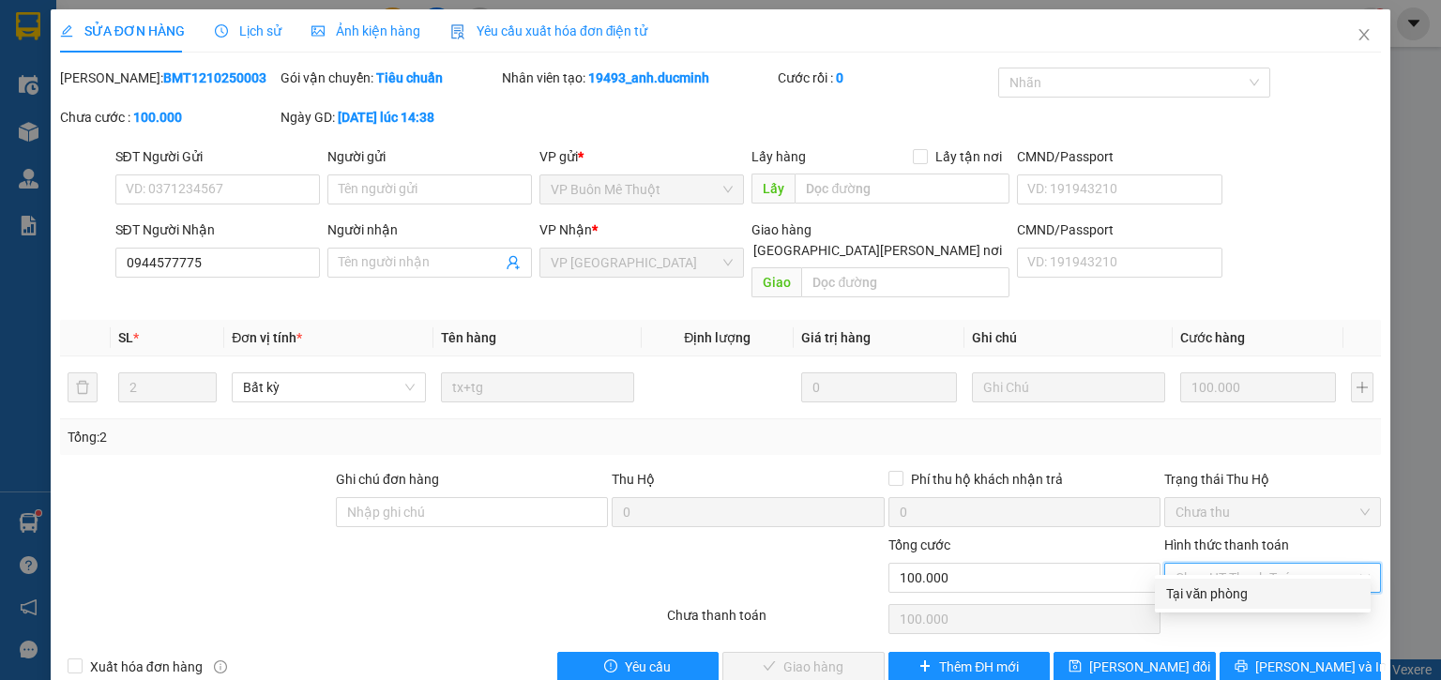
click at [1254, 601] on div "Tại văn phòng" at bounding box center [1262, 594] width 193 height 21
type input "0"
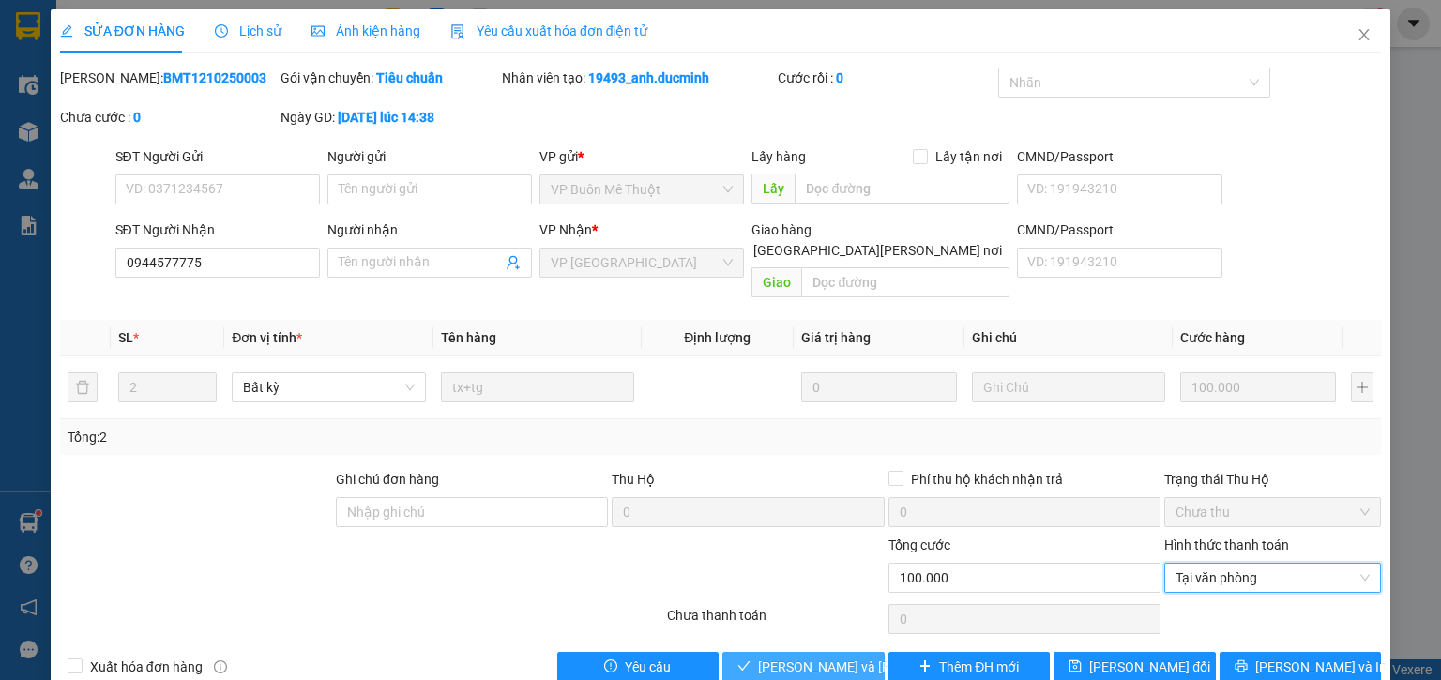
click at [809, 657] on span "[PERSON_NAME] và [PERSON_NAME] hàng" at bounding box center [884, 667] width 253 height 21
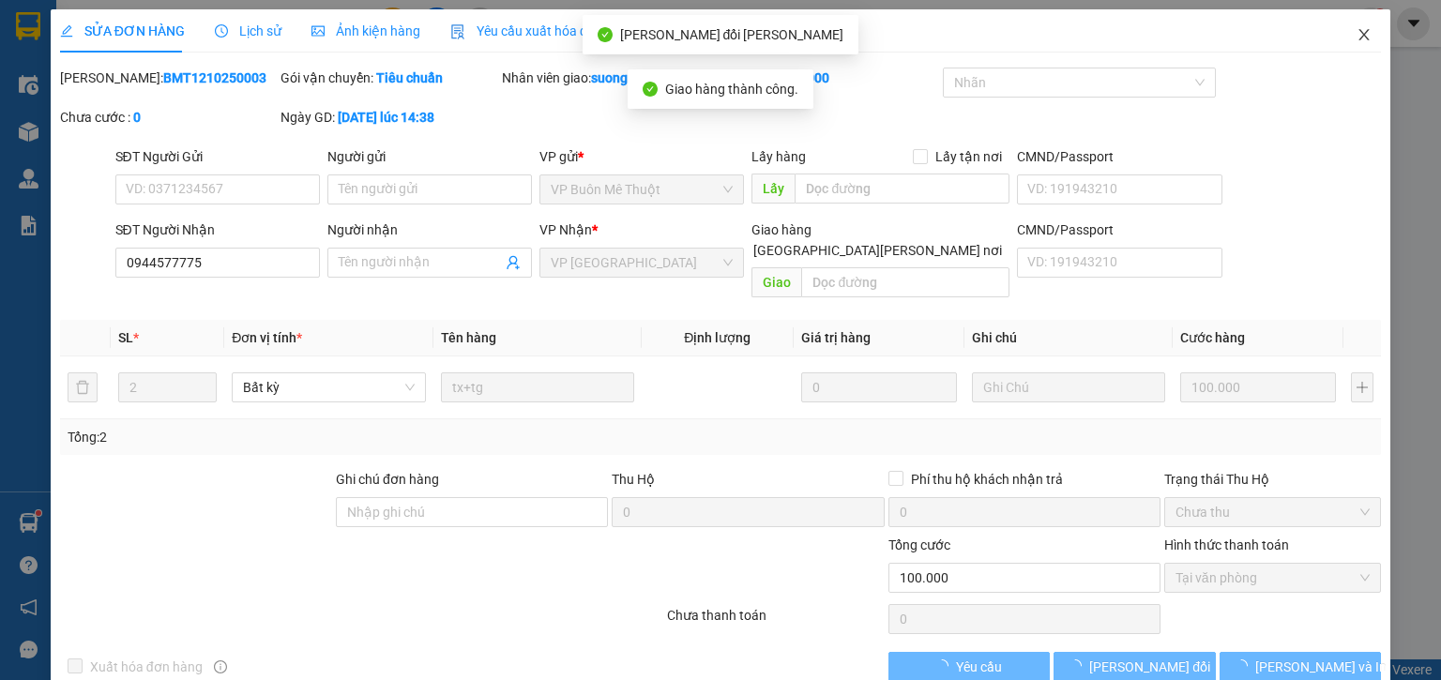
click at [1360, 35] on icon "close" at bounding box center [1365, 34] width 10 height 11
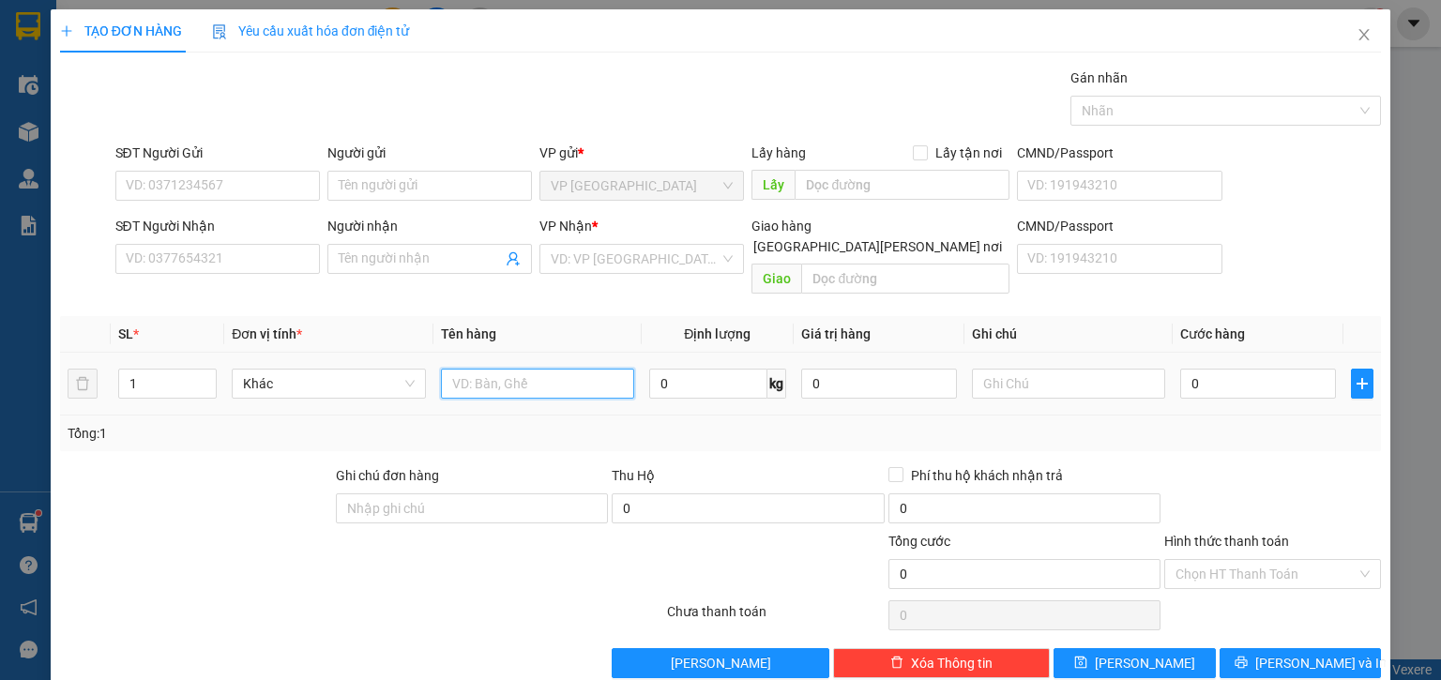
click at [460, 371] on input "text" at bounding box center [537, 384] width 193 height 30
type input "thg"
click at [1247, 369] on input "0" at bounding box center [1259, 384] width 156 height 30
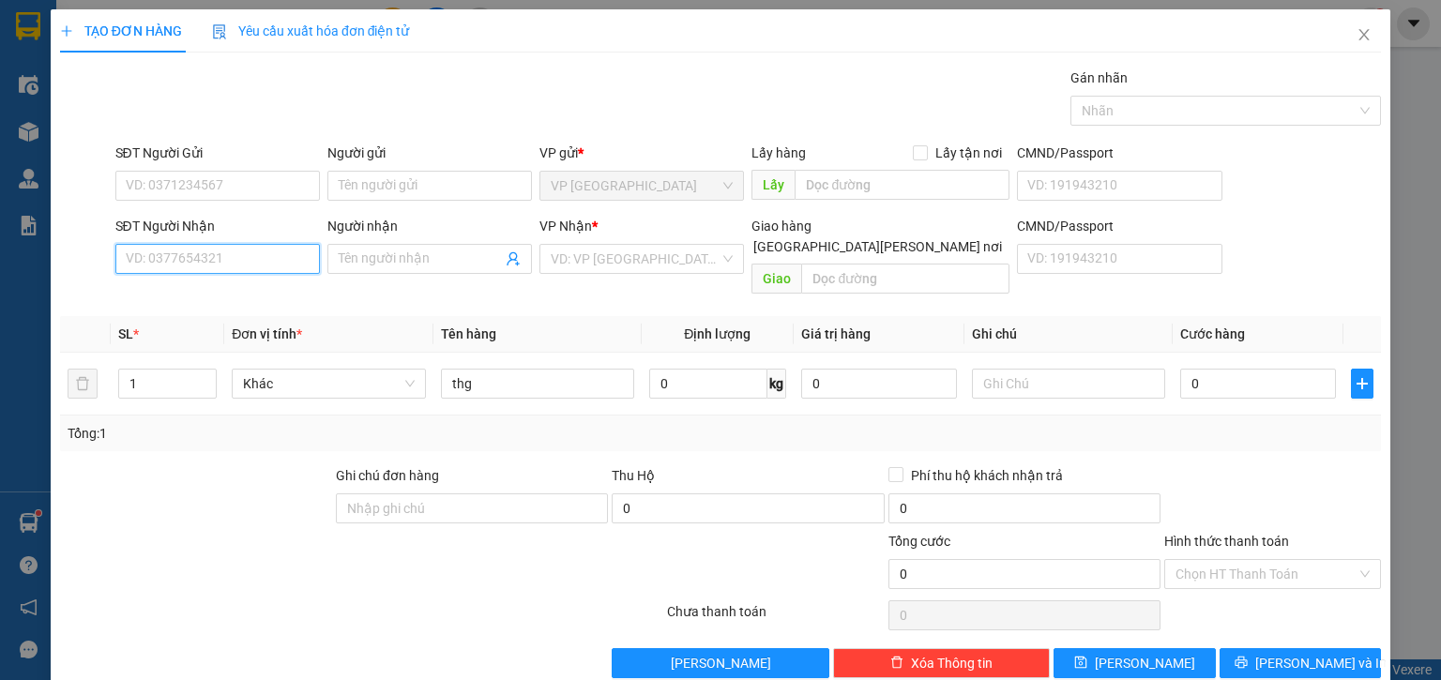
drag, startPoint x: 176, startPoint y: 267, endPoint x: 173, endPoint y: 233, distance: 34.9
click at [171, 236] on div "SĐT Người Nhận VD: 0377654321" at bounding box center [217, 249] width 205 height 66
click at [206, 284] on div "0906539300 - NỮ" at bounding box center [215, 296] width 203 height 30
type input "0906539300"
type input "NỮ"
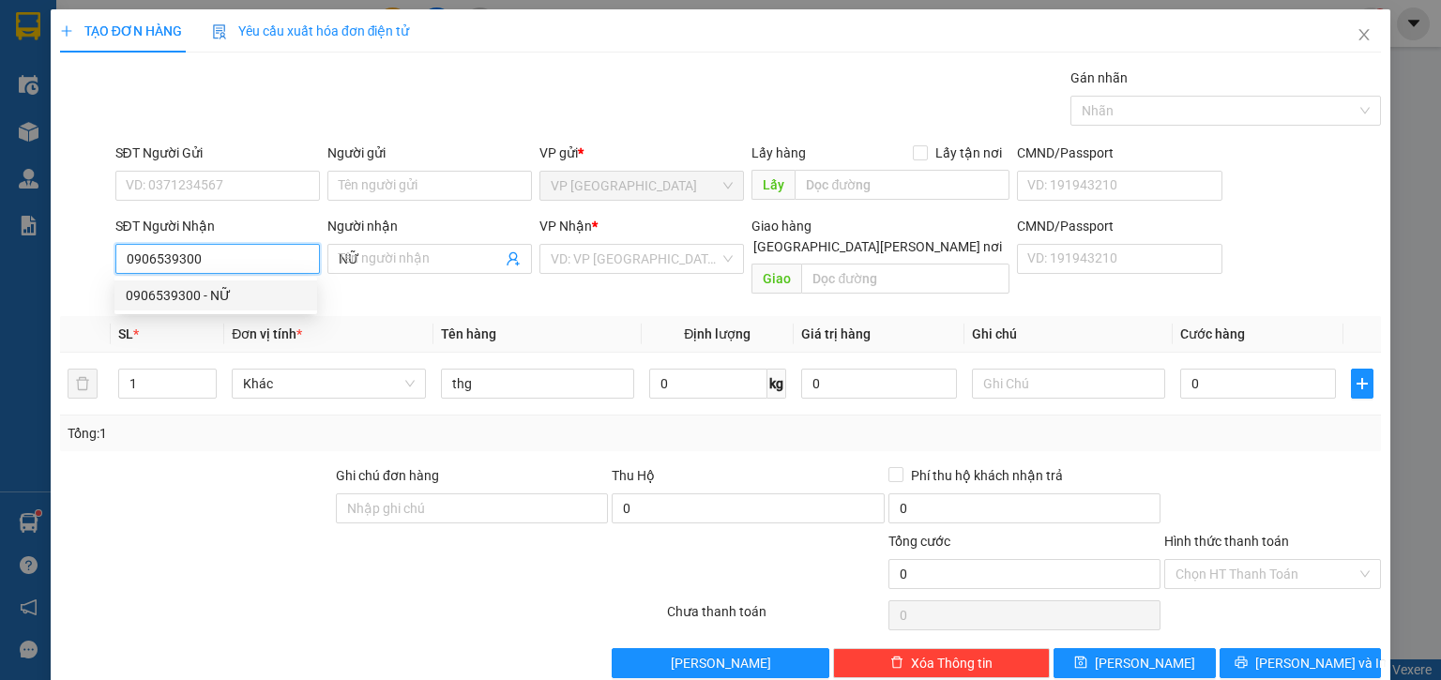
type input "60.000"
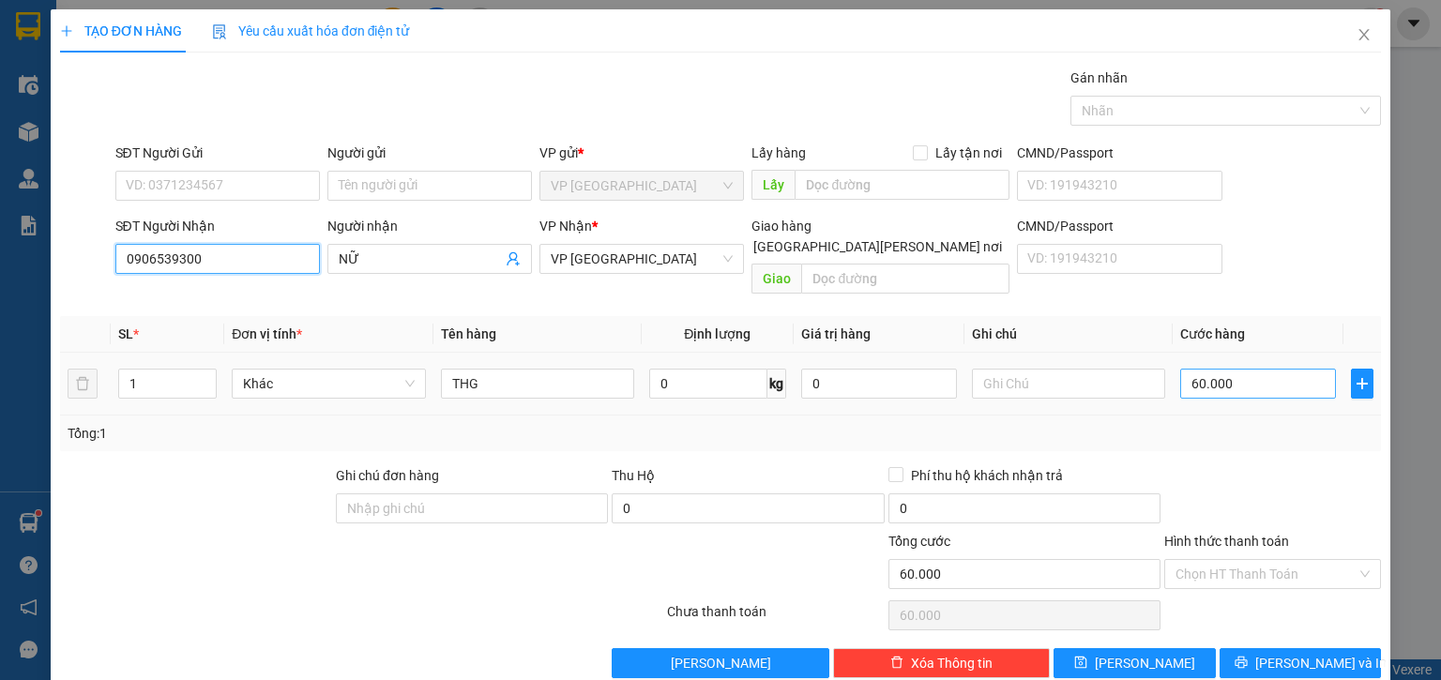
type input "0906539300"
click at [1257, 369] on input "60.000" at bounding box center [1259, 384] width 156 height 30
type input "9"
type input "90"
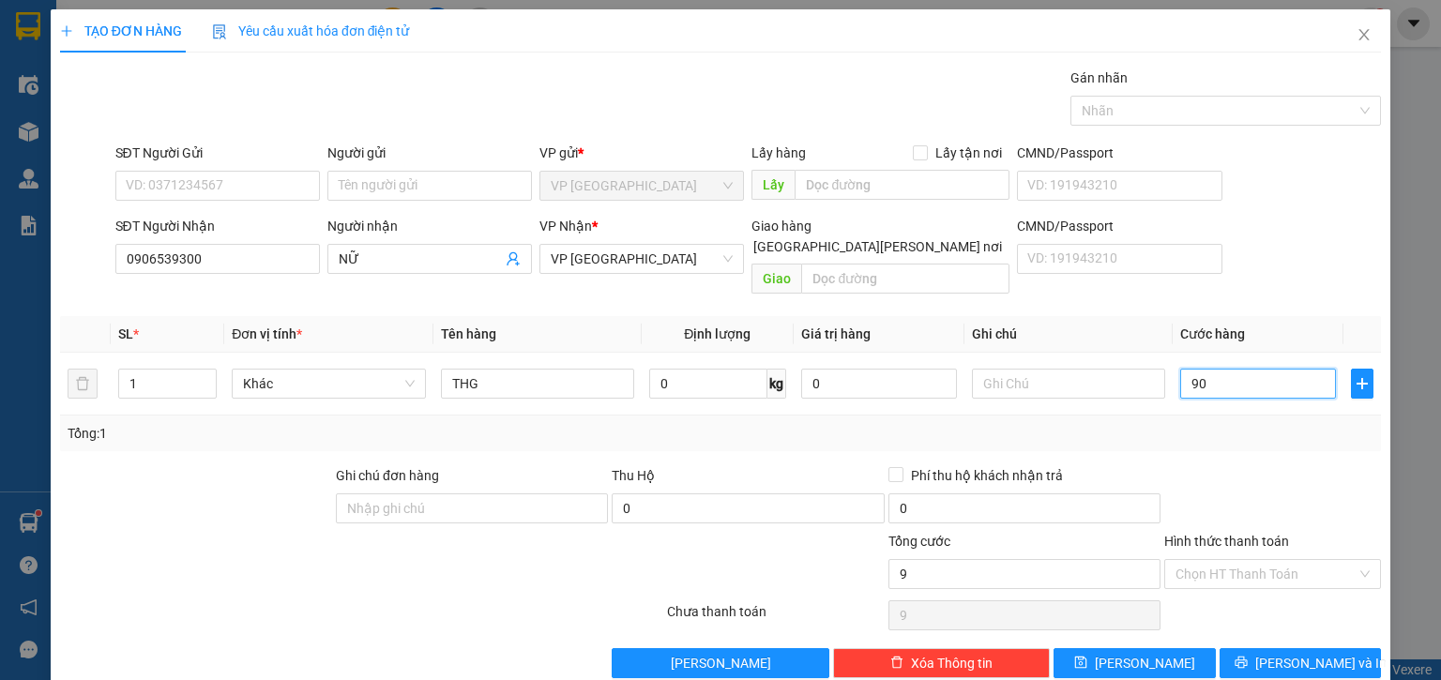
type input "90"
type input "90.000"
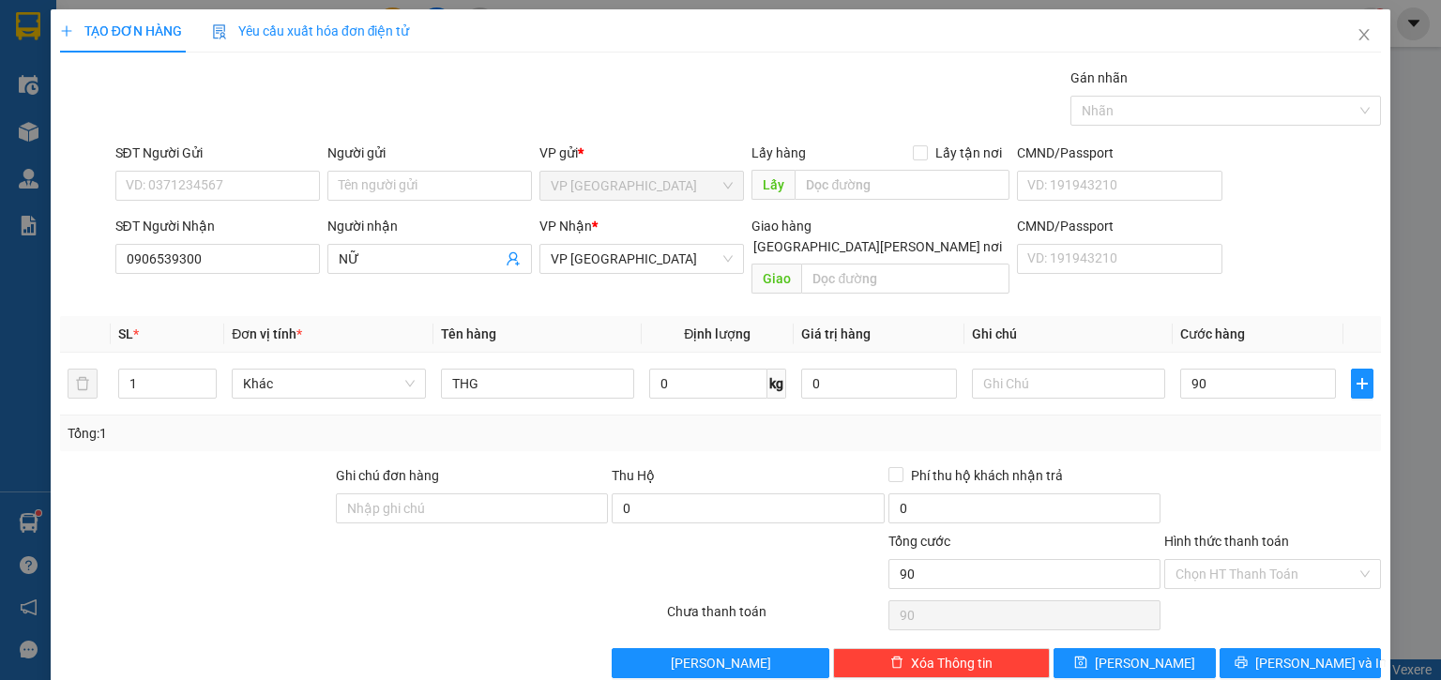
type input "90.000"
click at [1295, 484] on div at bounding box center [1273, 498] width 221 height 66
click at [1292, 560] on input "Hình thức thanh toán" at bounding box center [1266, 574] width 181 height 28
click at [1259, 583] on div "Tại văn phòng" at bounding box center [1262, 589] width 193 height 21
type input "0"
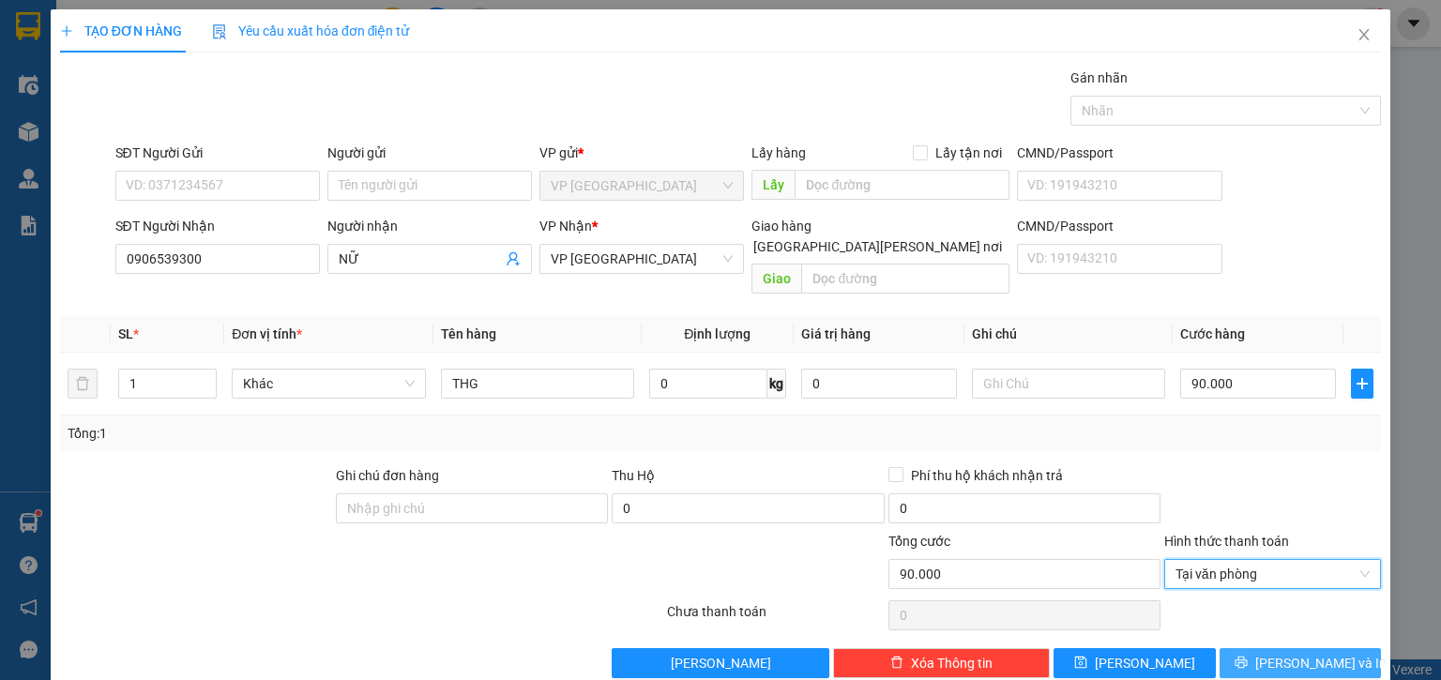
click at [1281, 653] on span "[PERSON_NAME] và In" at bounding box center [1321, 663] width 131 height 21
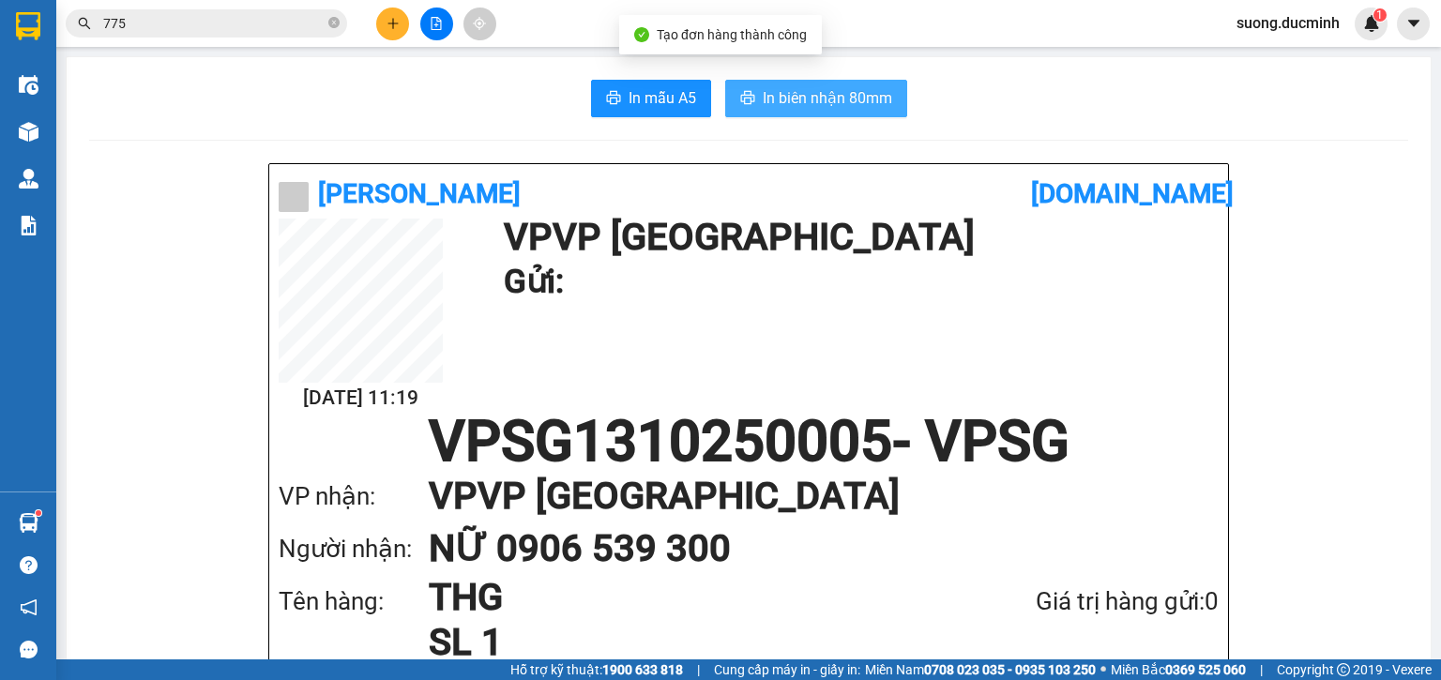
click at [777, 105] on span "In biên nhận 80mm" at bounding box center [828, 97] width 130 height 23
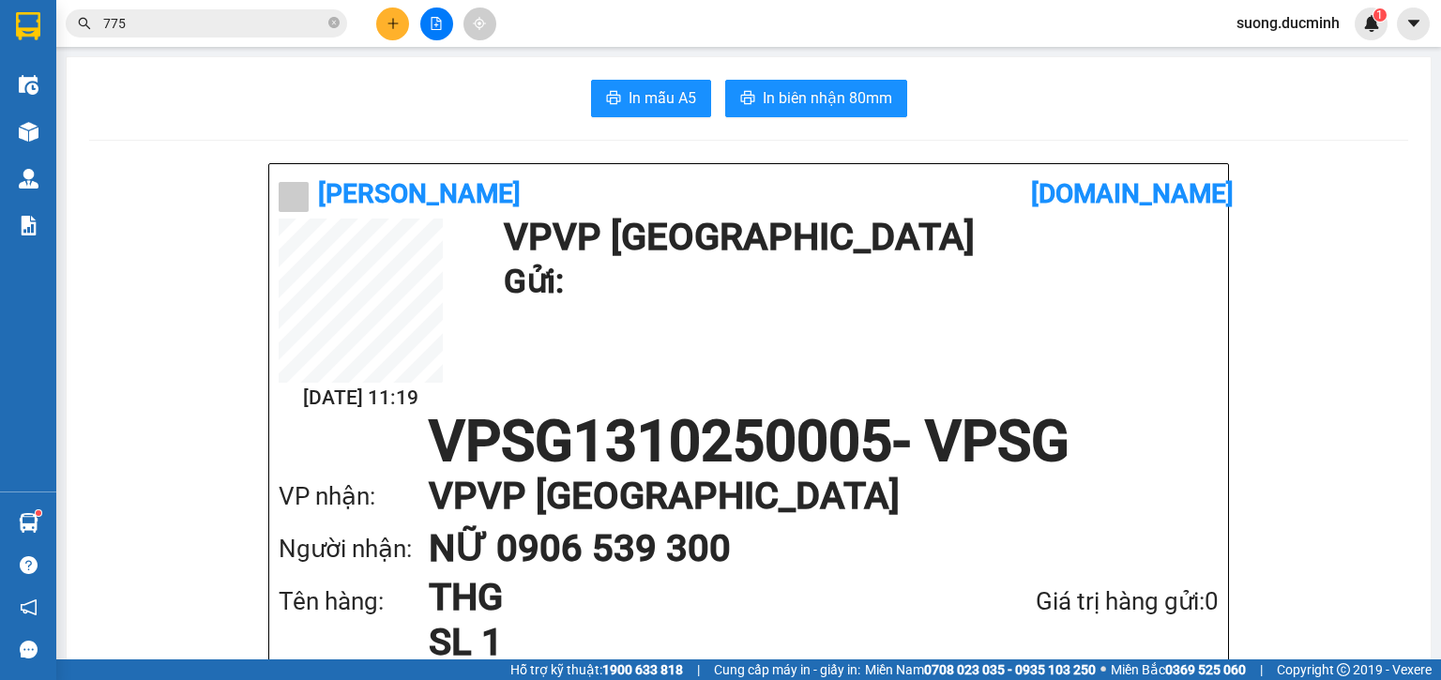
click at [389, 23] on icon "plus" at bounding box center [393, 23] width 13 height 13
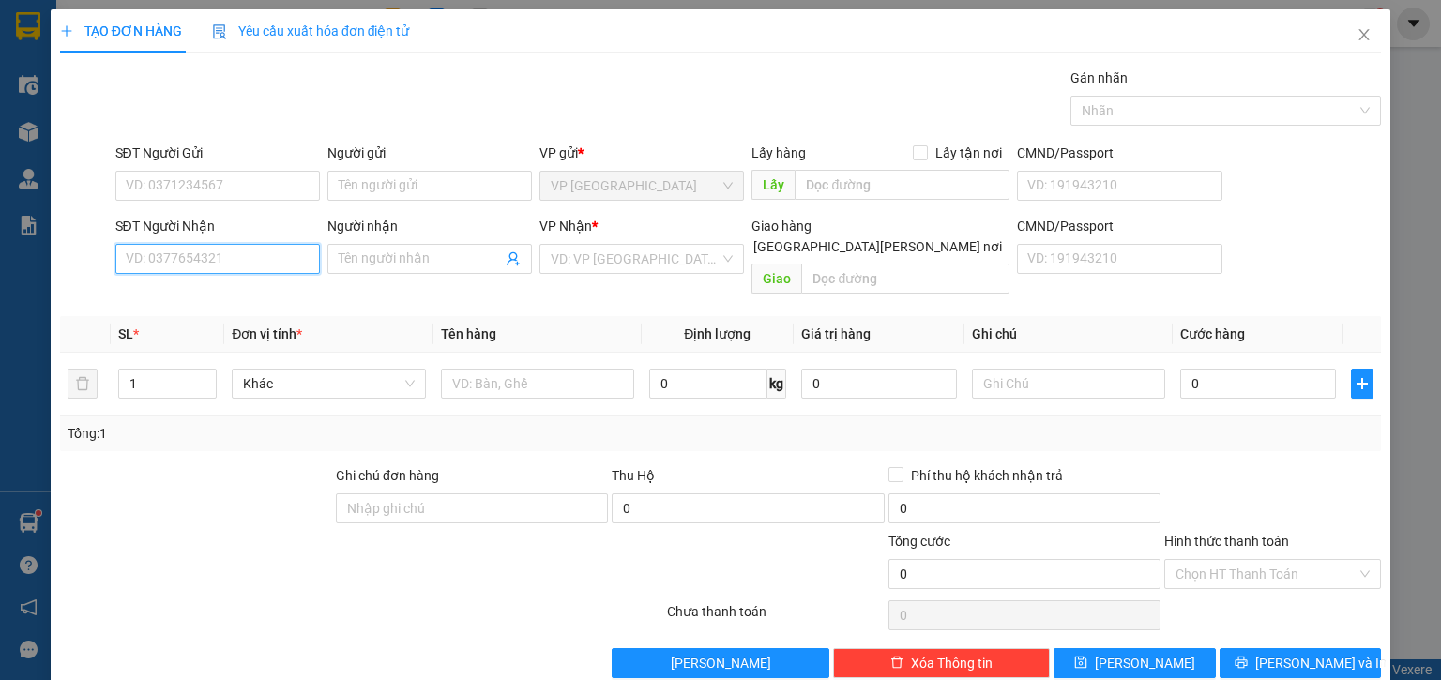
click at [245, 263] on input "SĐT Người Nhận" at bounding box center [217, 259] width 205 height 30
click at [158, 300] on div "0972638118" at bounding box center [216, 295] width 180 height 21
type input "0972638118"
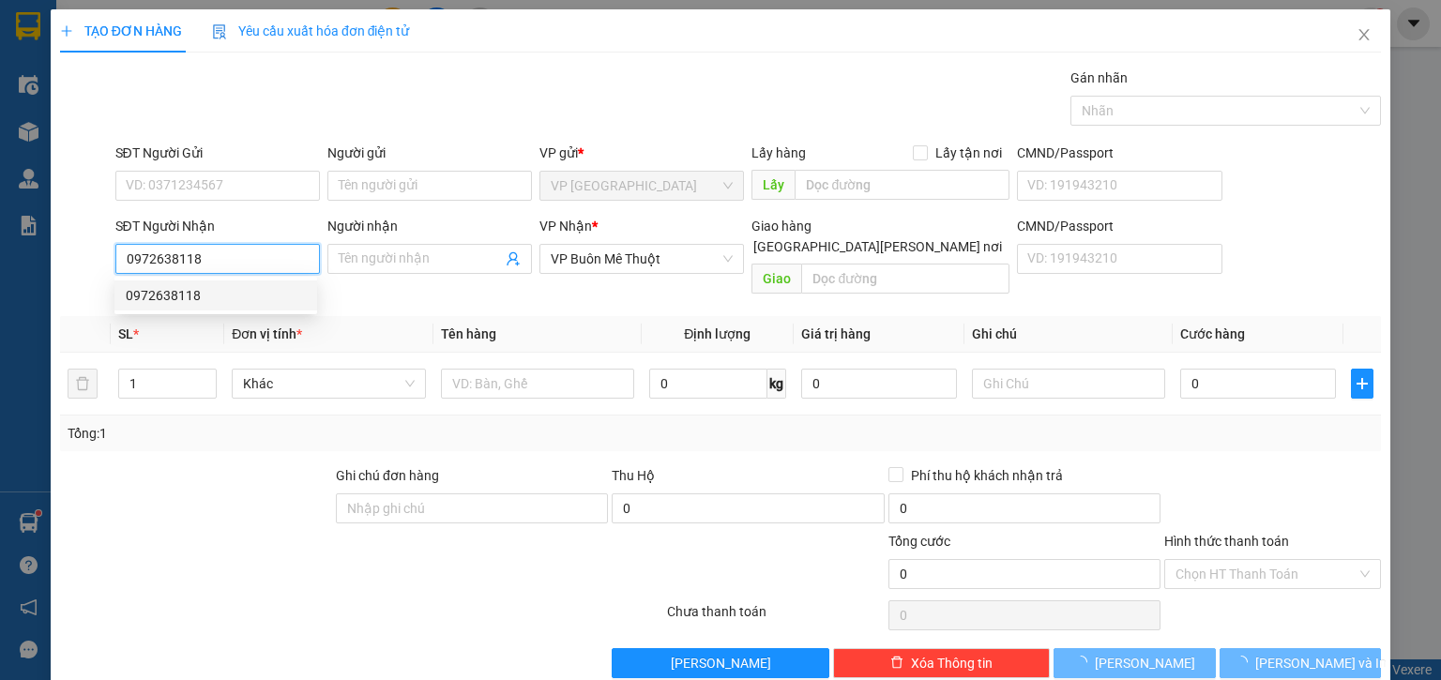
type input "200.000"
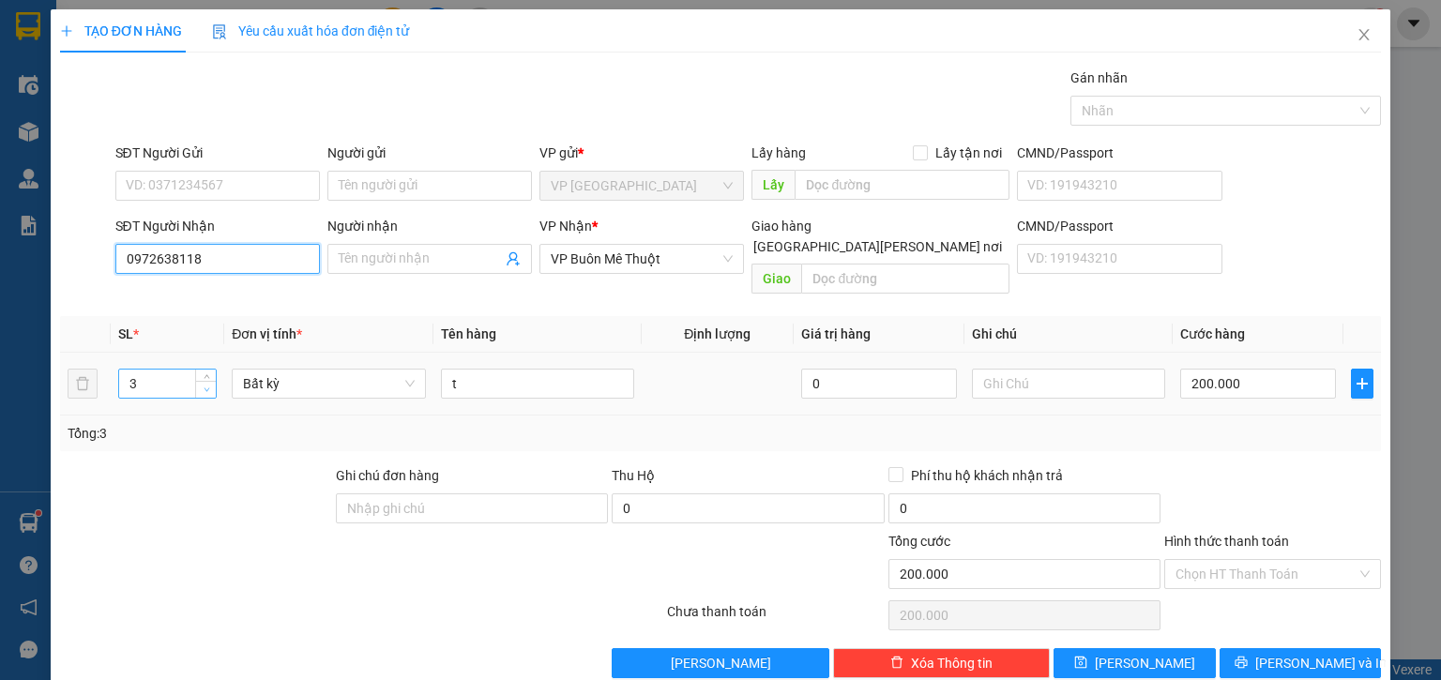
type input "0972638118"
type input "2"
click at [204, 387] on icon "down" at bounding box center [207, 390] width 7 height 7
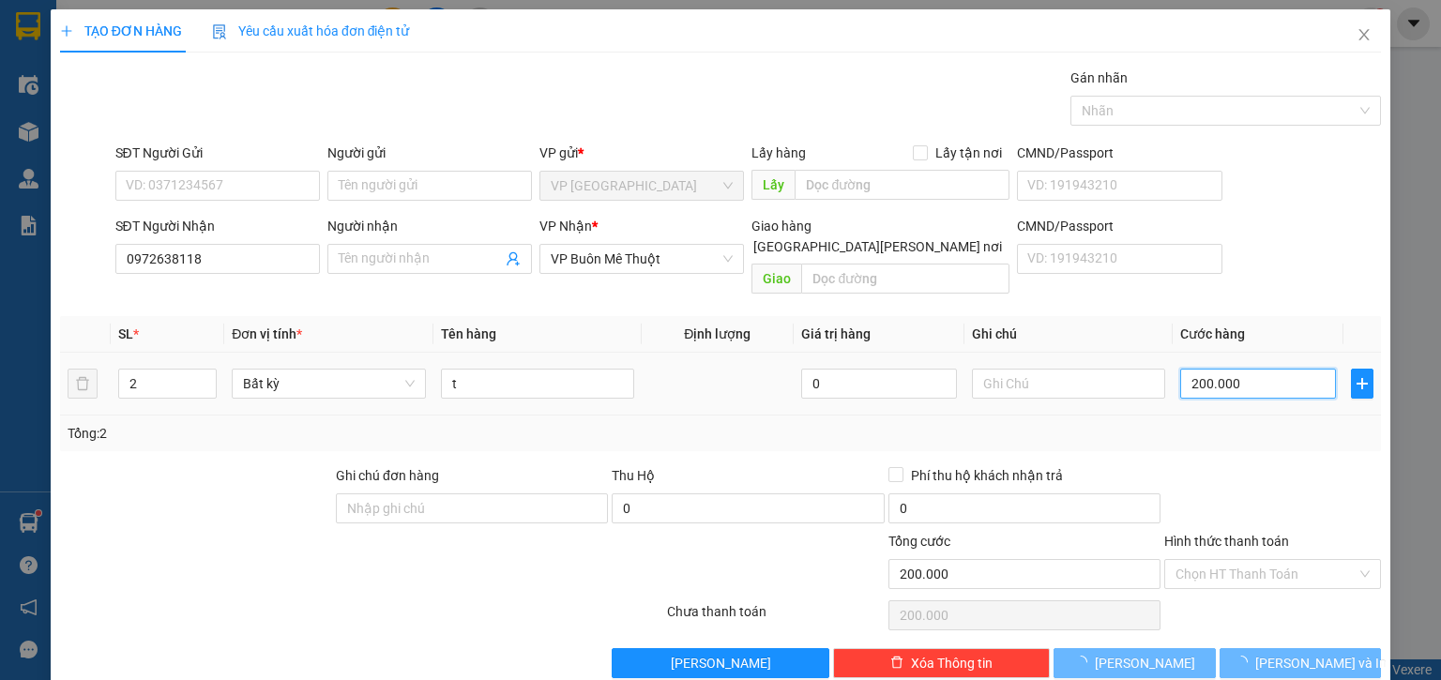
click at [1276, 369] on input "200.000" at bounding box center [1259, 384] width 156 height 30
type input "0"
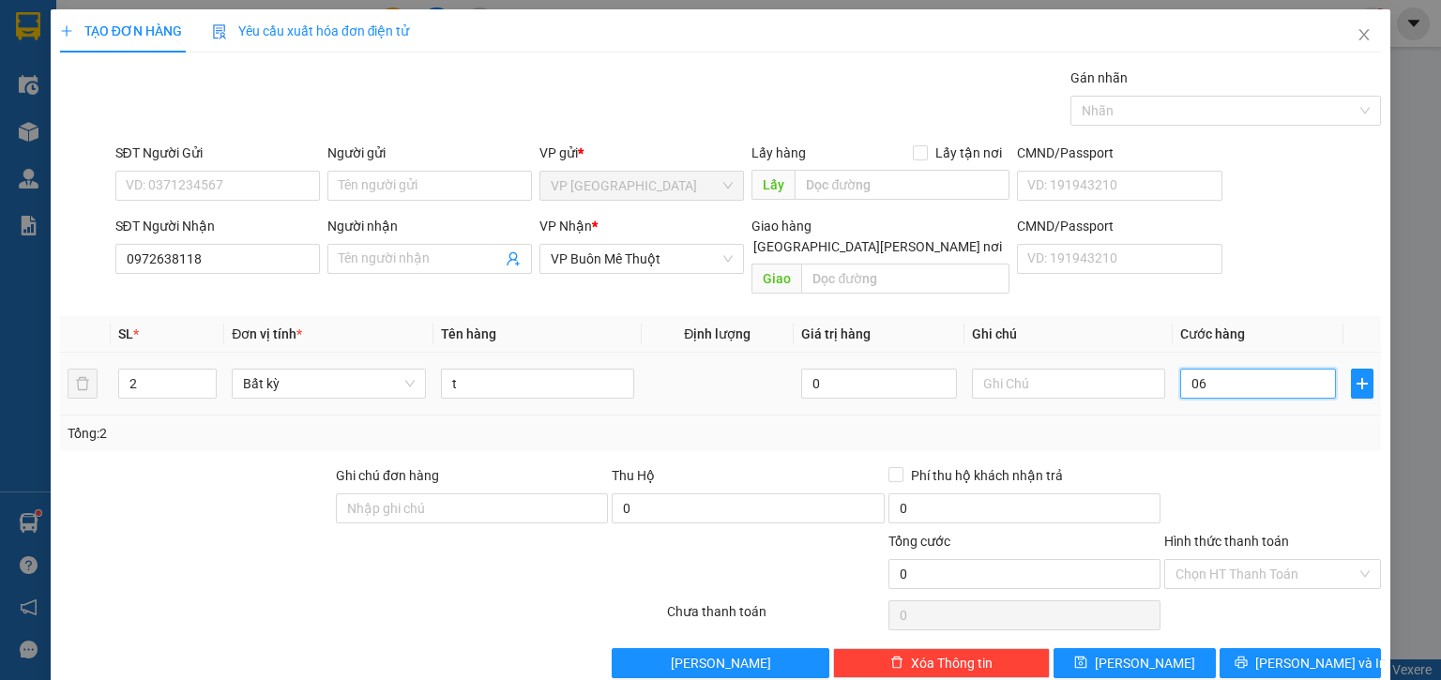
type input "060"
type input "60"
type input "060"
type input "60.000"
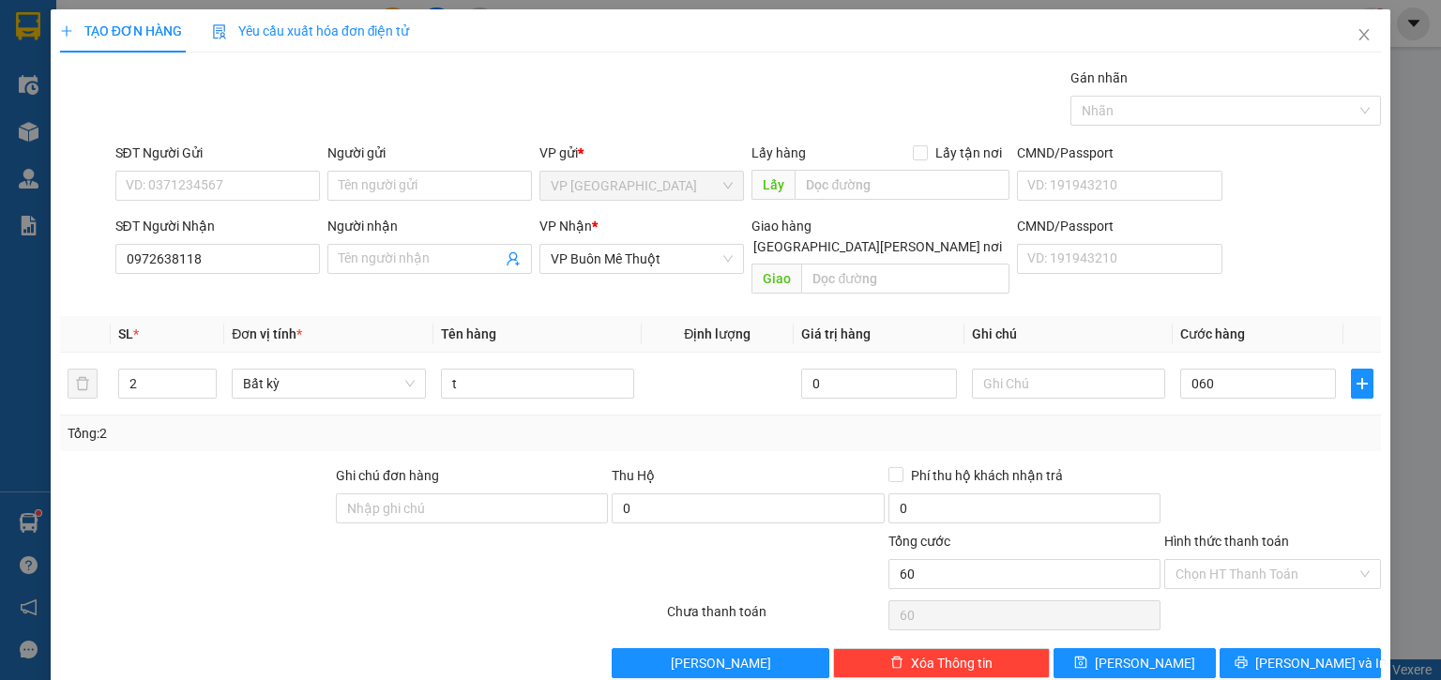
type input "60.000"
click at [1265, 423] on div "Tổng: 2" at bounding box center [721, 433] width 1306 height 21
click at [1235, 560] on input "Hình thức thanh toán" at bounding box center [1266, 574] width 181 height 28
click at [1230, 585] on div "Tại văn phòng" at bounding box center [1262, 589] width 193 height 21
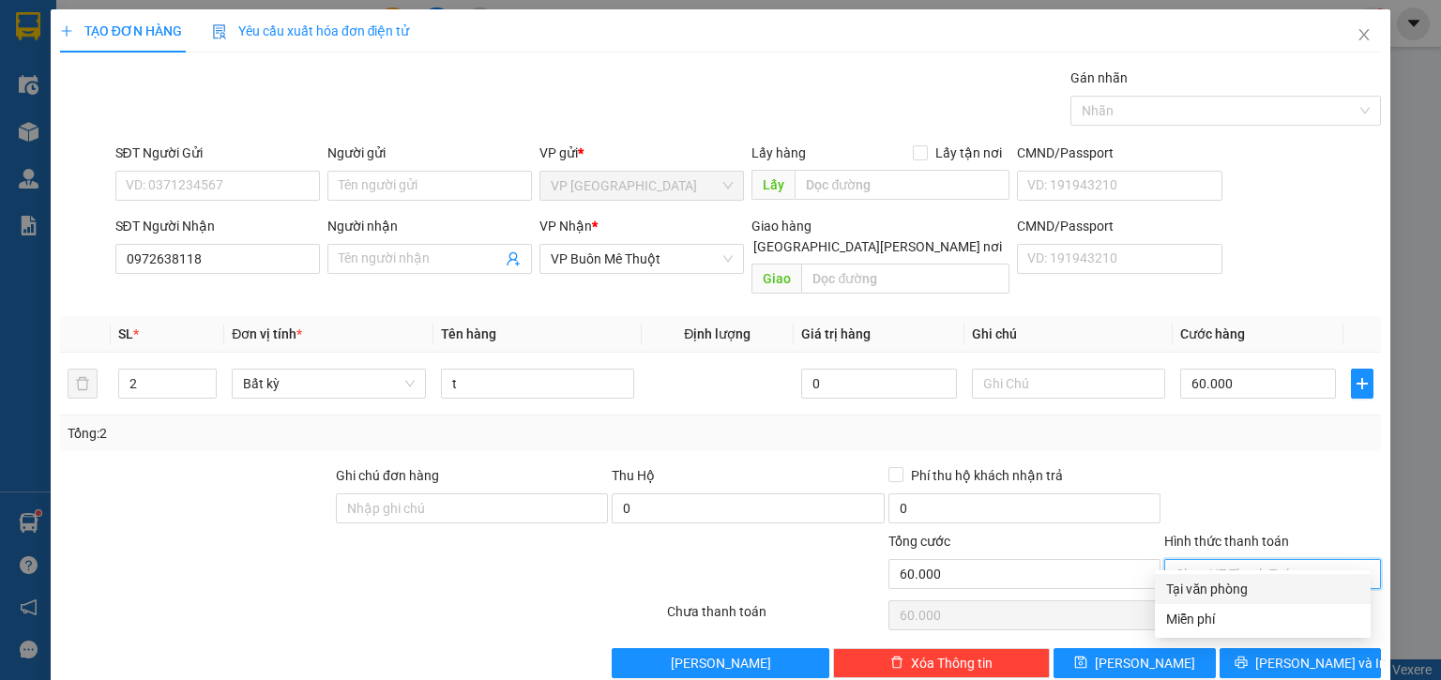
type input "0"
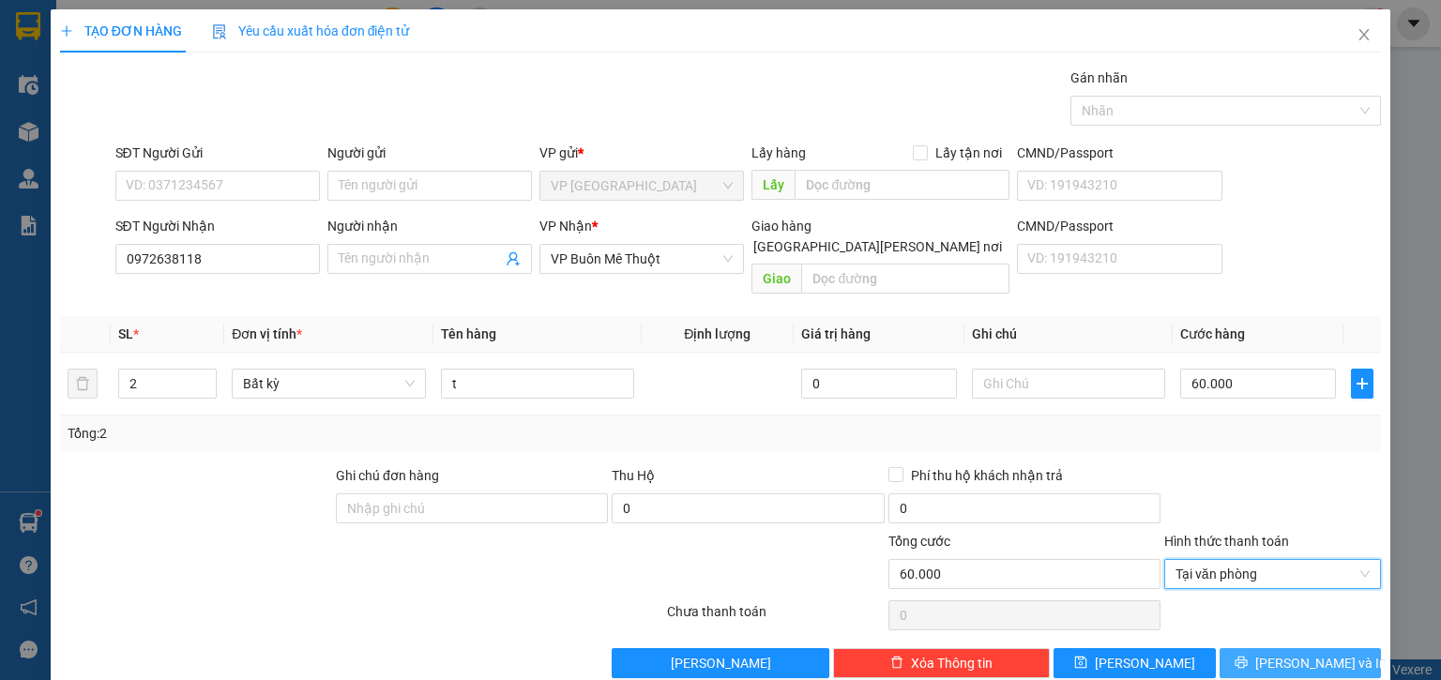
click at [1248, 656] on icon "printer" at bounding box center [1241, 662] width 13 height 13
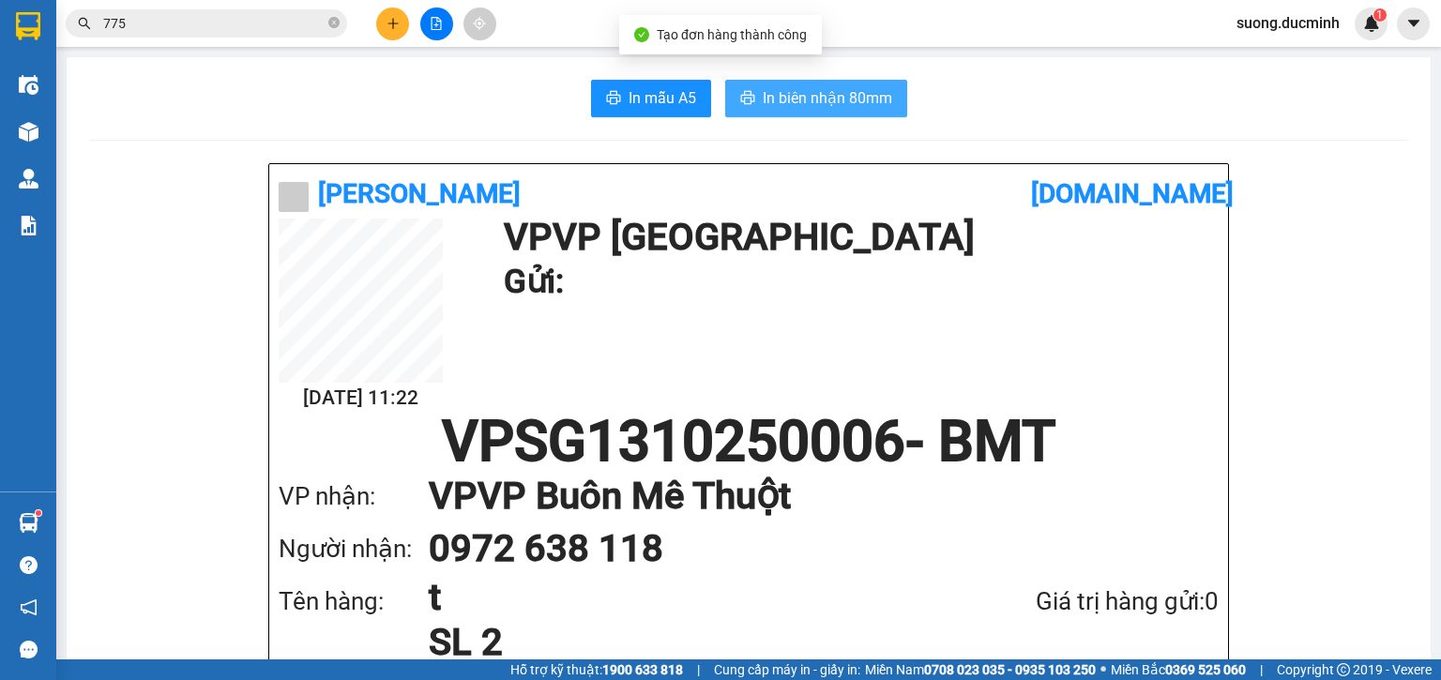
click at [777, 100] on span "In biên nhận 80mm" at bounding box center [828, 97] width 130 height 23
